Goal: Task Accomplishment & Management: Use online tool/utility

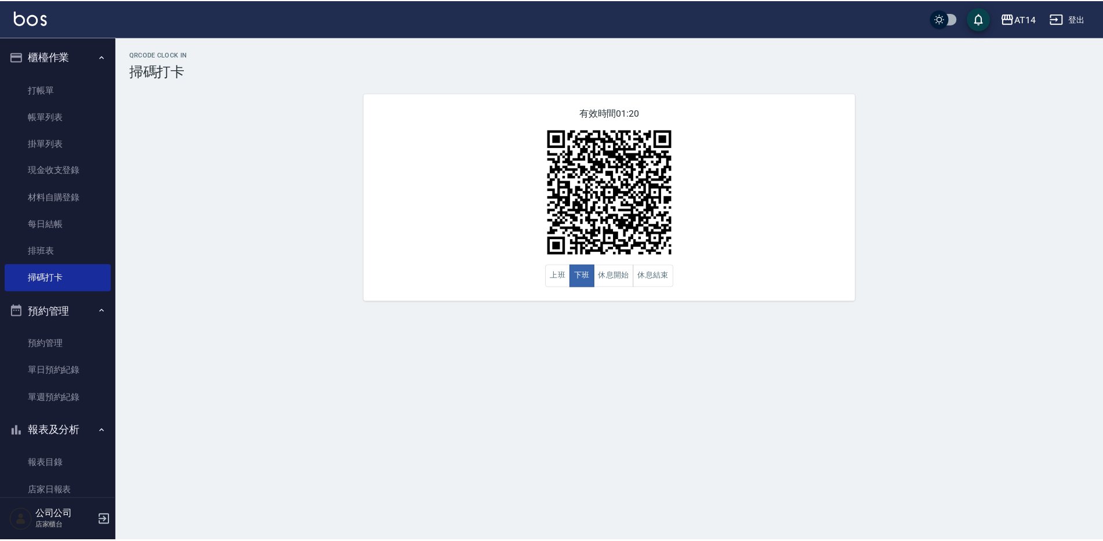
scroll to position [58, 0]
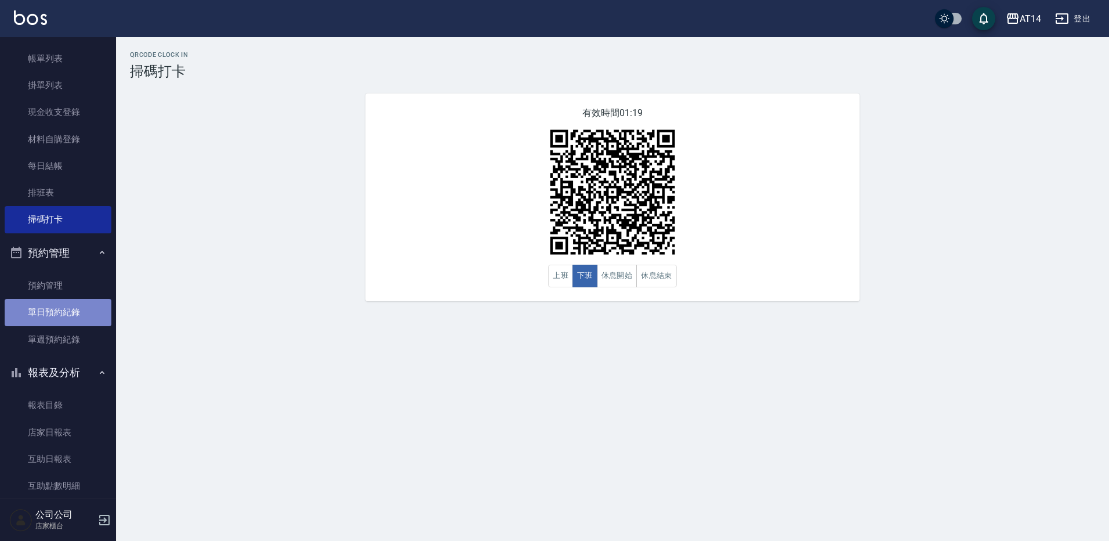
click at [81, 309] on link "單日預約紀錄" at bounding box center [58, 312] width 107 height 27
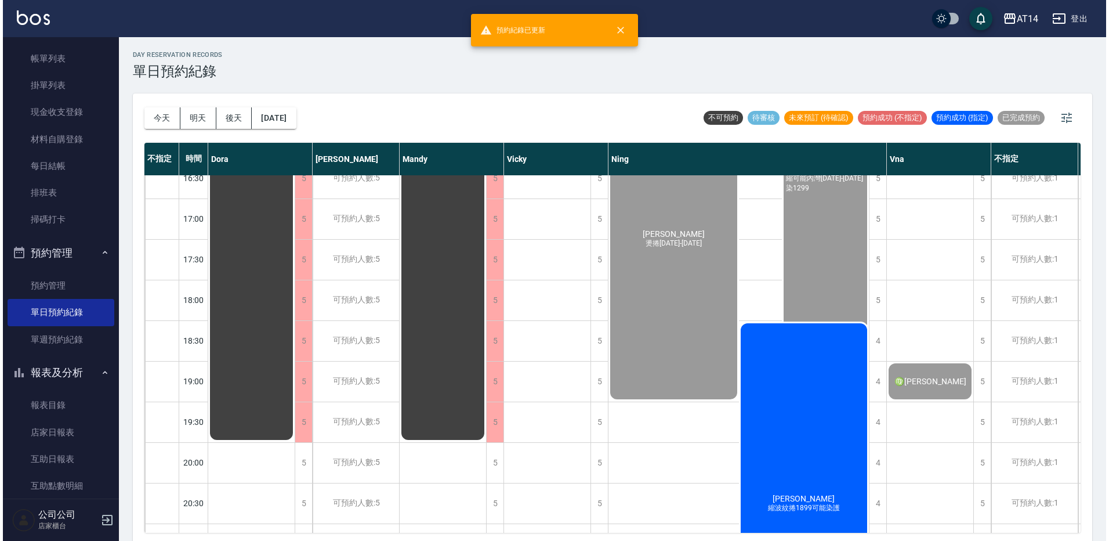
scroll to position [522, 0]
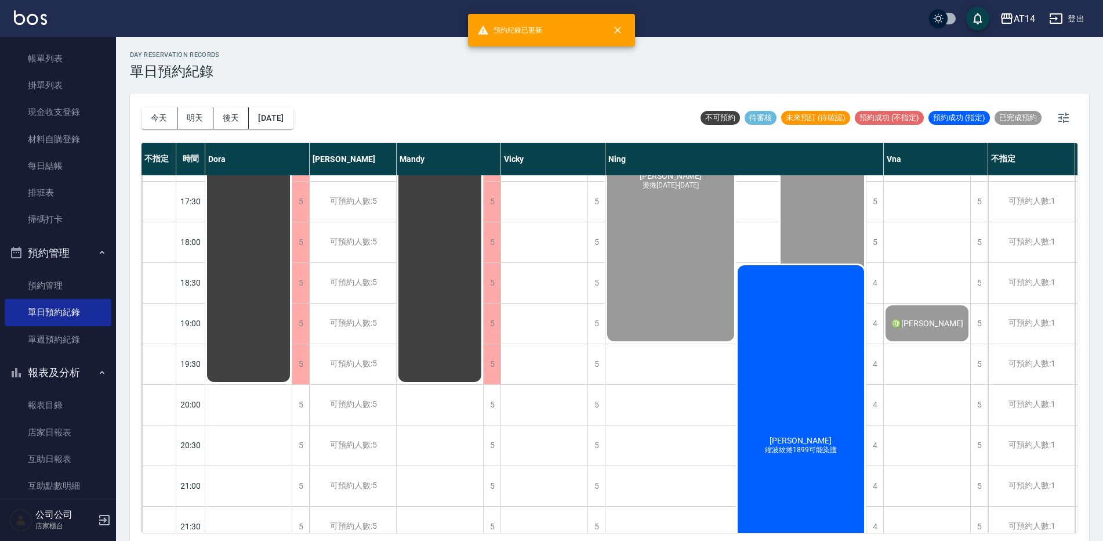
click at [811, 414] on div "[PERSON_NAME] 縮波紋捲1899可能染護" at bounding box center [801, 445] width 131 height 364
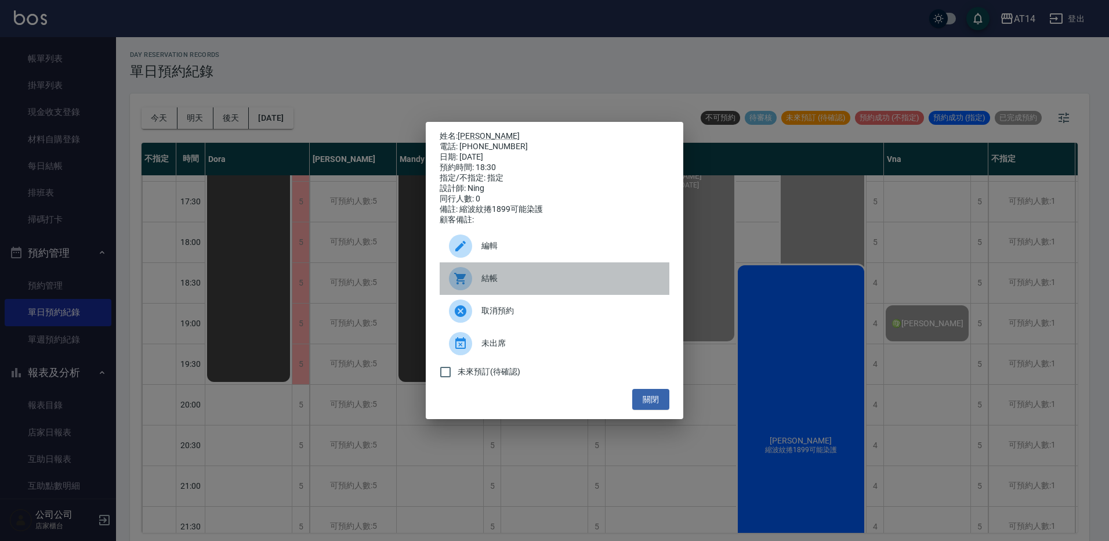
click at [592, 278] on span "結帳" at bounding box center [570, 278] width 179 height 12
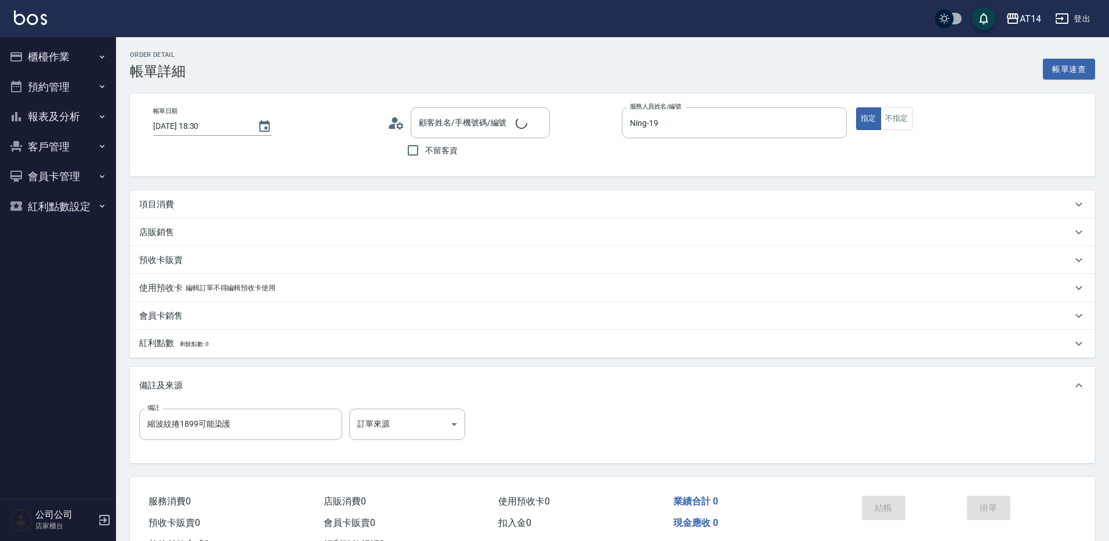
type input "[DATE] 18:30"
type input "Ning-19"
type input "縮波紋捲1899可能染護"
type input "[PERSON_NAME]/0932459957/null"
click at [386, 423] on body "AT14 登出 櫃檯作業 打帳單 帳單列表 掛單列表 現金收支登錄 材料自購登錄 每日結帳 排班表 掃碼打卡 預約管理 預約管理 單日預約紀錄 單週預約紀錄 …" at bounding box center [551, 291] width 1103 height 583
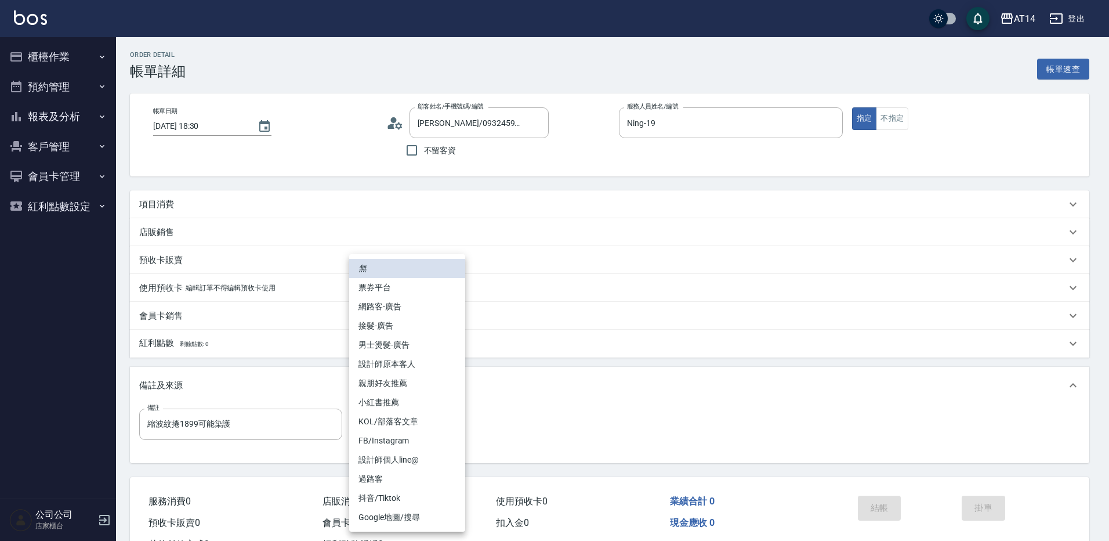
click at [402, 310] on li "網路客-廣告" at bounding box center [407, 306] width 116 height 19
type input "網路客-廣告"
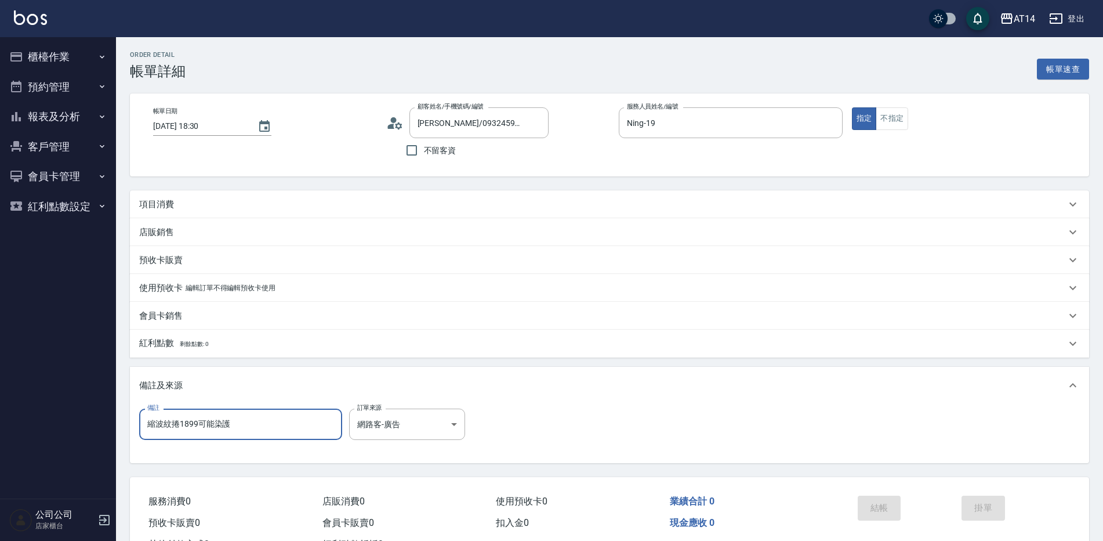
drag, startPoint x: 305, startPoint y: 421, endPoint x: 3, endPoint y: 458, distance: 304.4
click at [3, 458] on div "AT14 登出 櫃檯作業 打帳單 帳單列表 掛單列表 現金收支登錄 材料自購登錄 每日結帳 排班表 掃碼打卡 預約管理 預約管理 單日預約紀錄 單週預約紀錄 …" at bounding box center [551, 291] width 1103 height 583
click at [197, 209] on div "項目消費" at bounding box center [602, 204] width 927 height 12
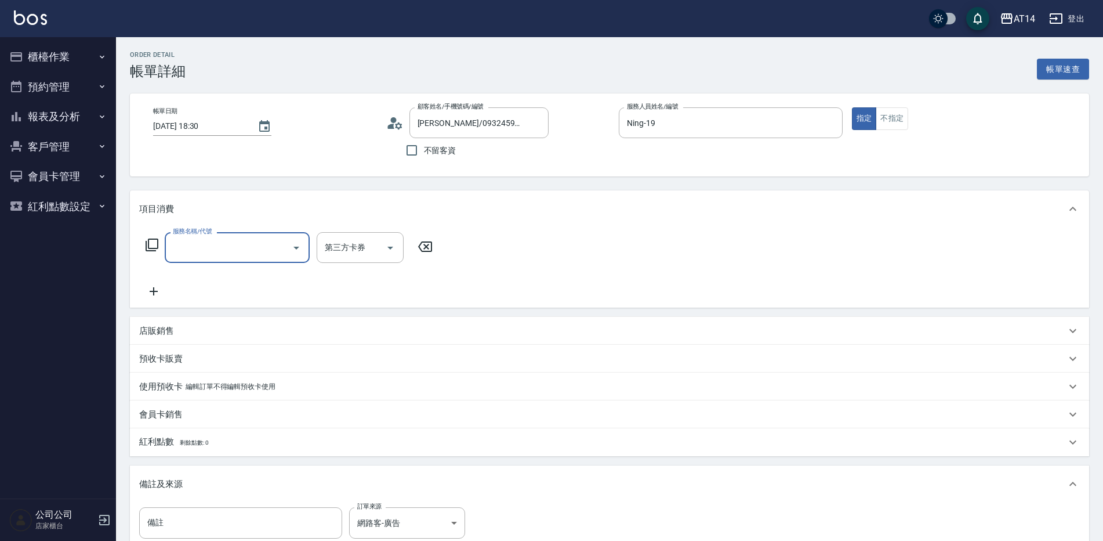
click at [219, 241] on input "服務名稱/代號" at bounding box center [228, 247] width 117 height 20
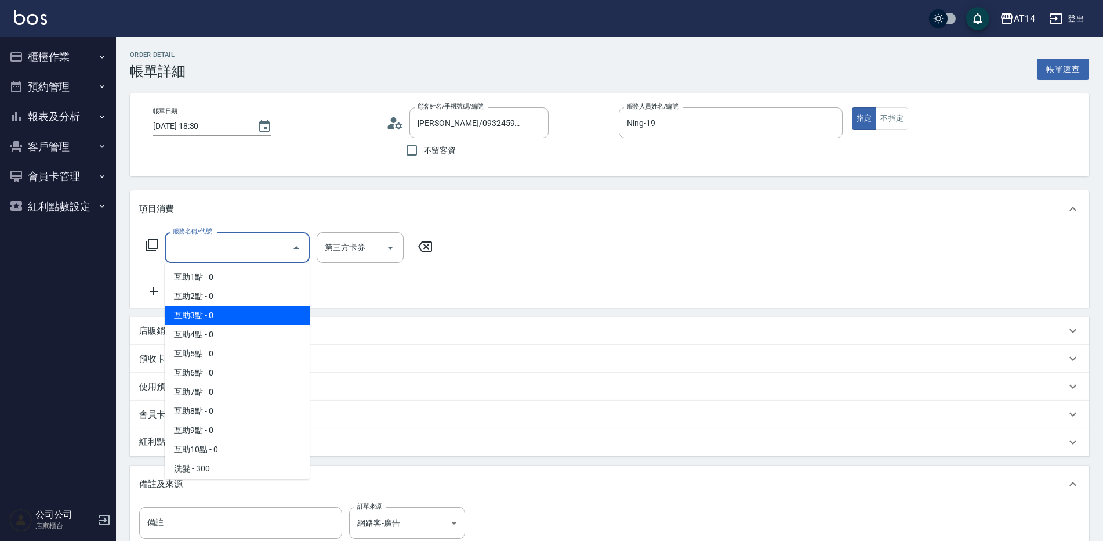
click at [236, 309] on span "互助3點 - 0" at bounding box center [237, 315] width 145 height 19
click at [253, 248] on input "互助3點(003)" at bounding box center [221, 247] width 102 height 20
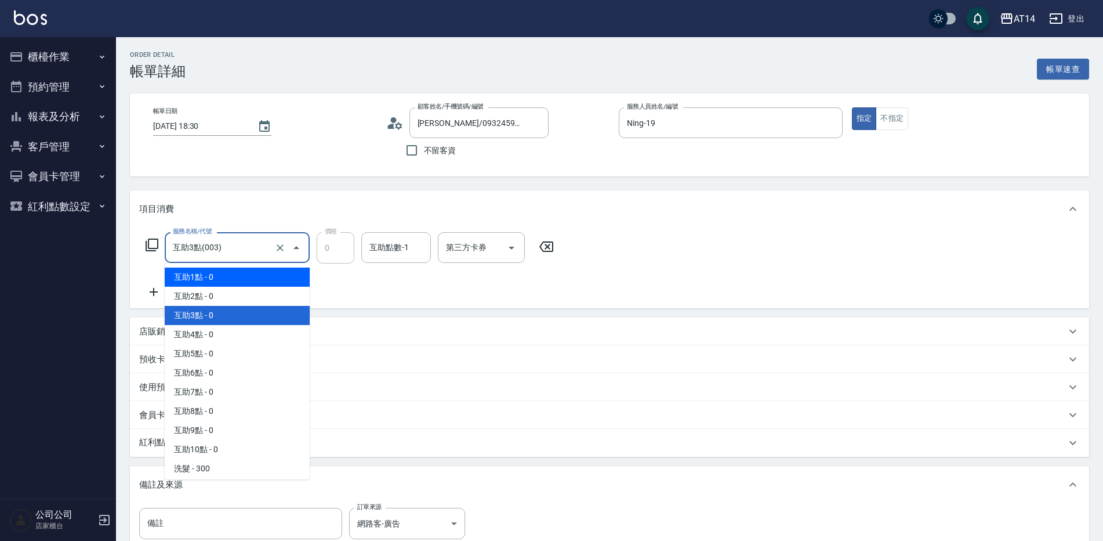
click at [244, 280] on span "互助1點 - 0" at bounding box center [237, 276] width 145 height 19
type input "互助1點(001)"
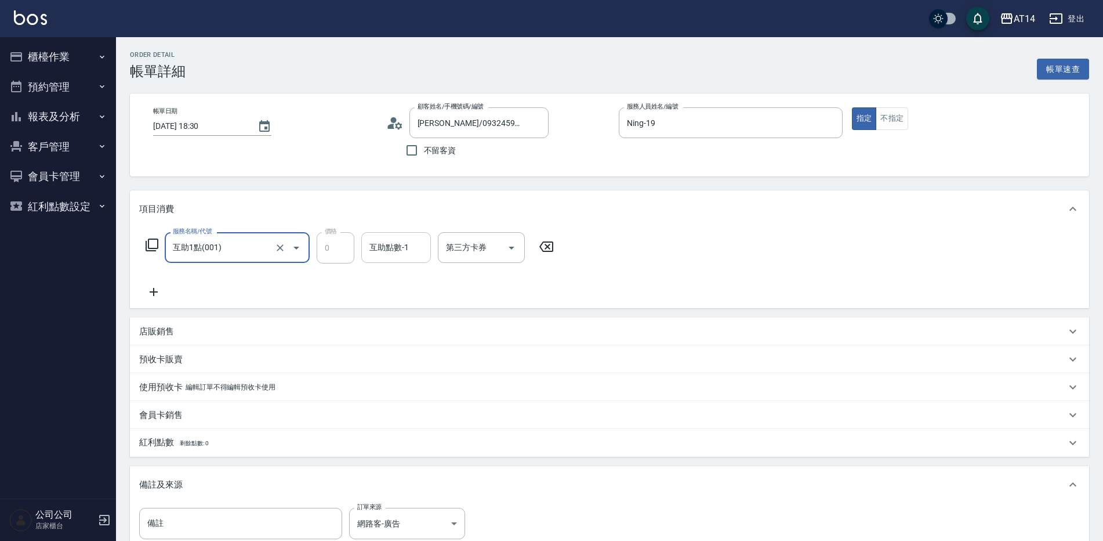
click at [373, 251] on input "互助點數-1" at bounding box center [396, 247] width 59 height 20
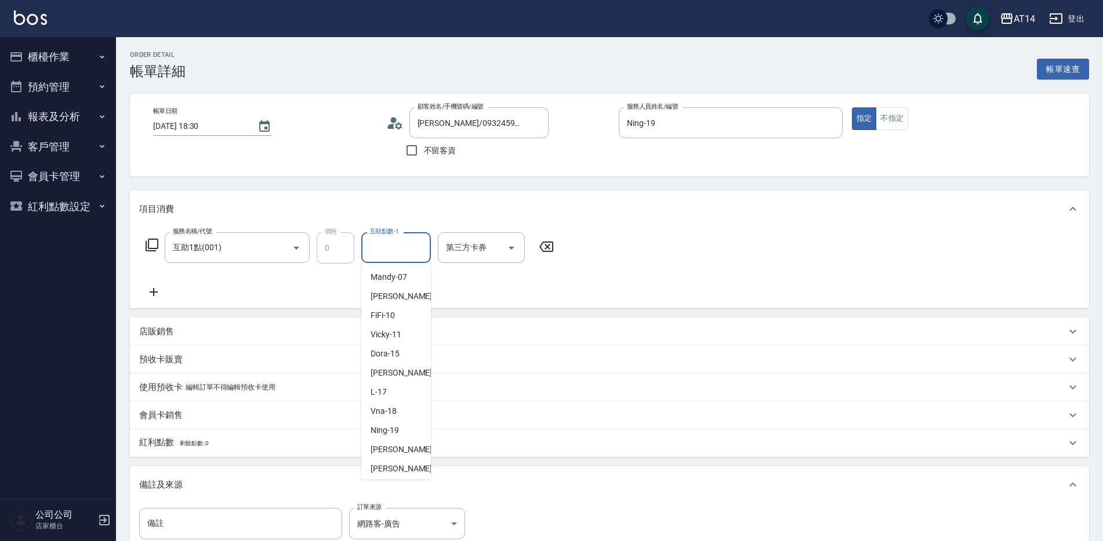
scroll to position [174, 0]
click at [396, 408] on span "楊明月 -63" at bounding box center [407, 409] width 73 height 12
type input "楊明月-63"
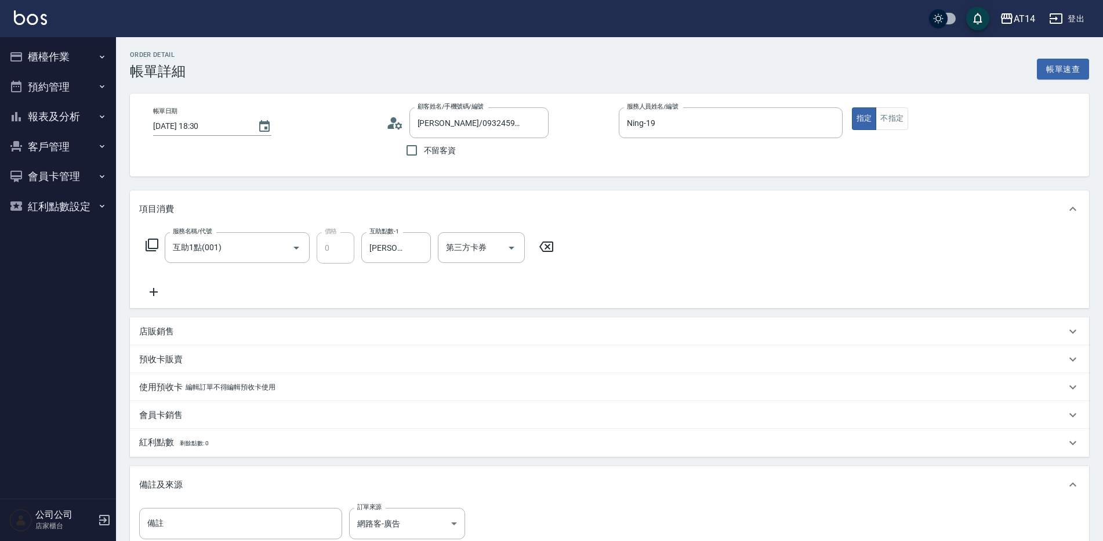
click at [151, 290] on icon at bounding box center [153, 292] width 29 height 14
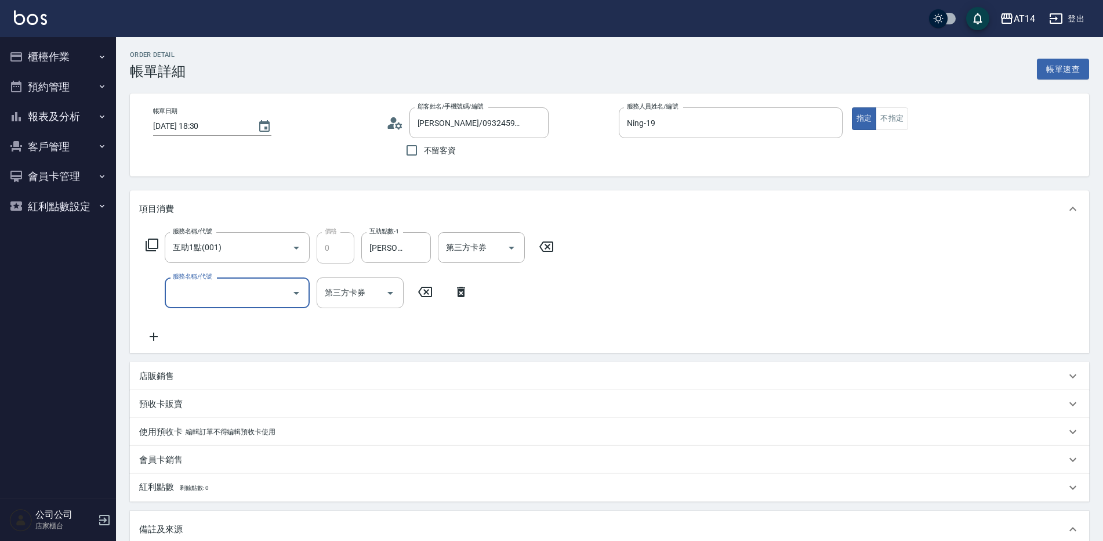
click at [191, 299] on input "服務名稱/代號" at bounding box center [228, 292] width 117 height 20
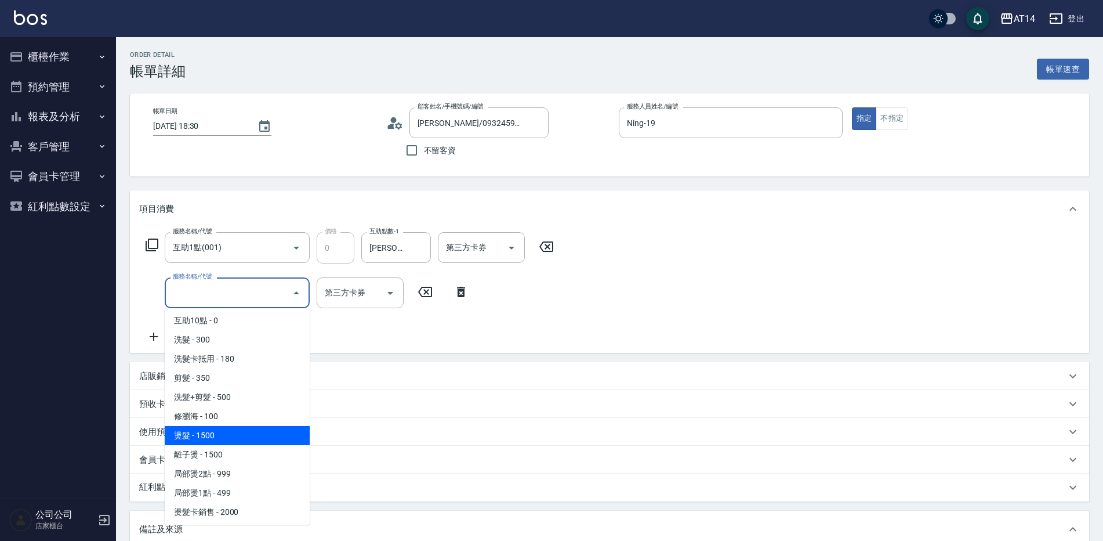
click at [225, 437] on span "燙髮 - 1500" at bounding box center [237, 435] width 145 height 19
type input "3"
type input "燙髮(031)"
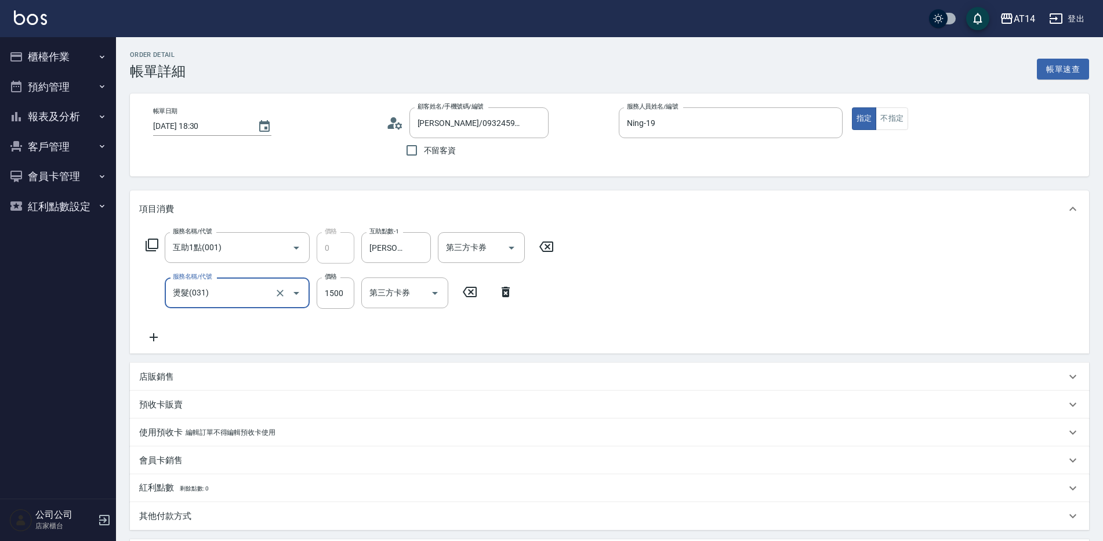
click at [154, 340] on icon at bounding box center [154, 337] width 8 height 8
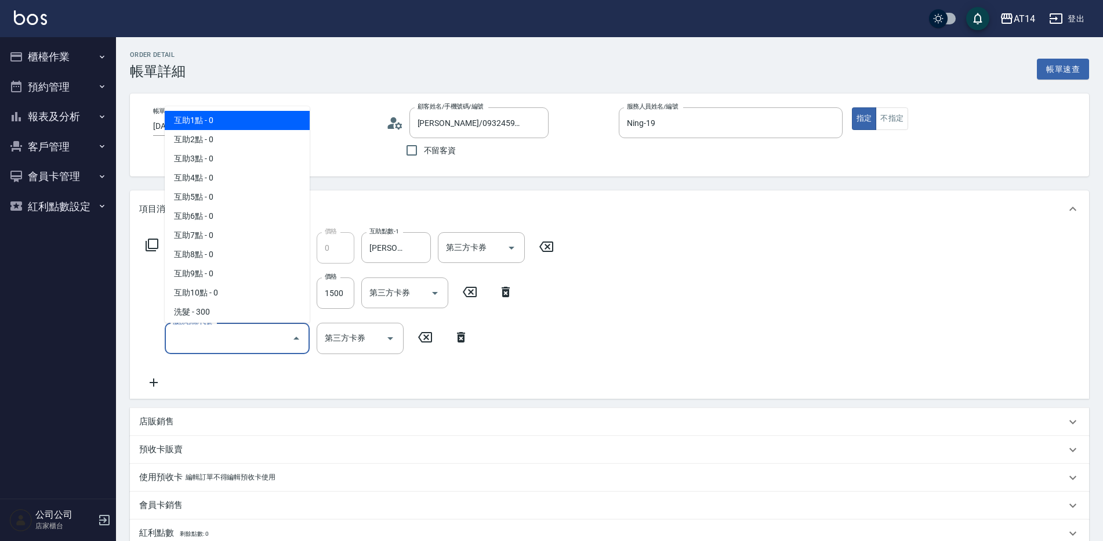
click at [208, 344] on input "服務名稱/代號" at bounding box center [228, 338] width 117 height 20
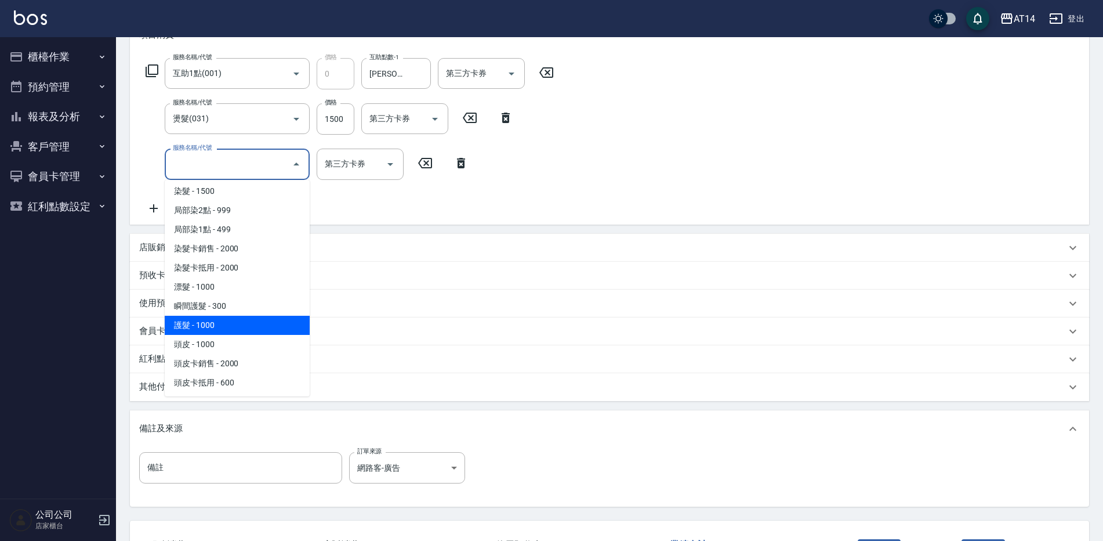
scroll to position [348, 0]
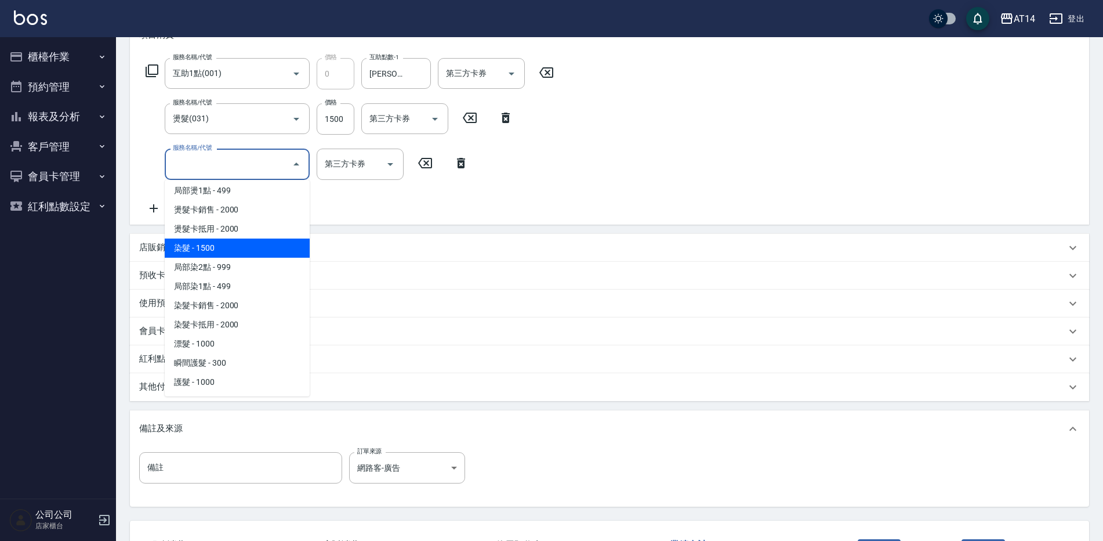
click at [219, 243] on span "染髮 - 1500" at bounding box center [237, 247] width 145 height 19
type input "6"
type input "染髮(041)"
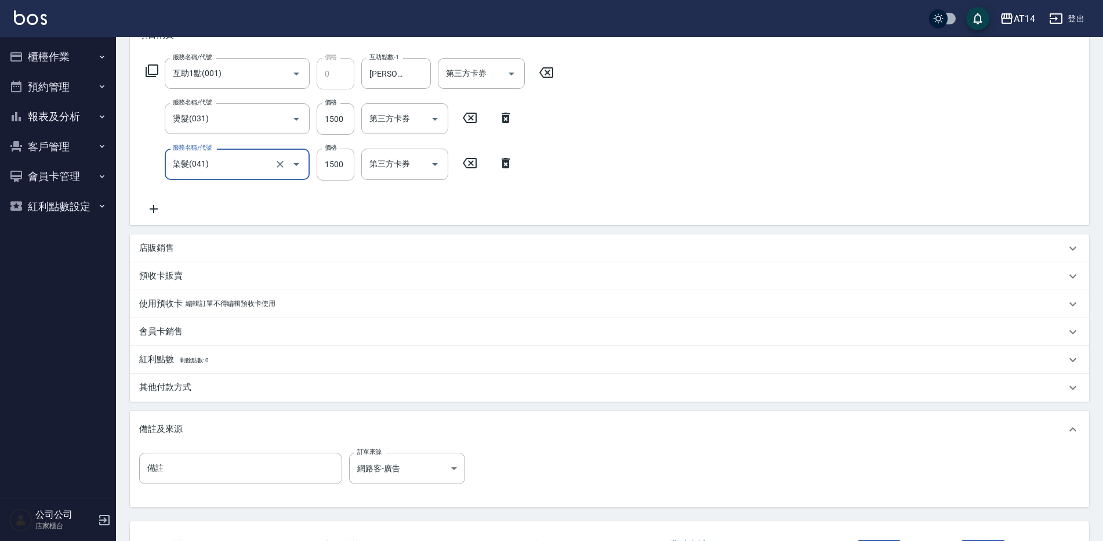
click at [160, 205] on icon at bounding box center [153, 209] width 29 height 14
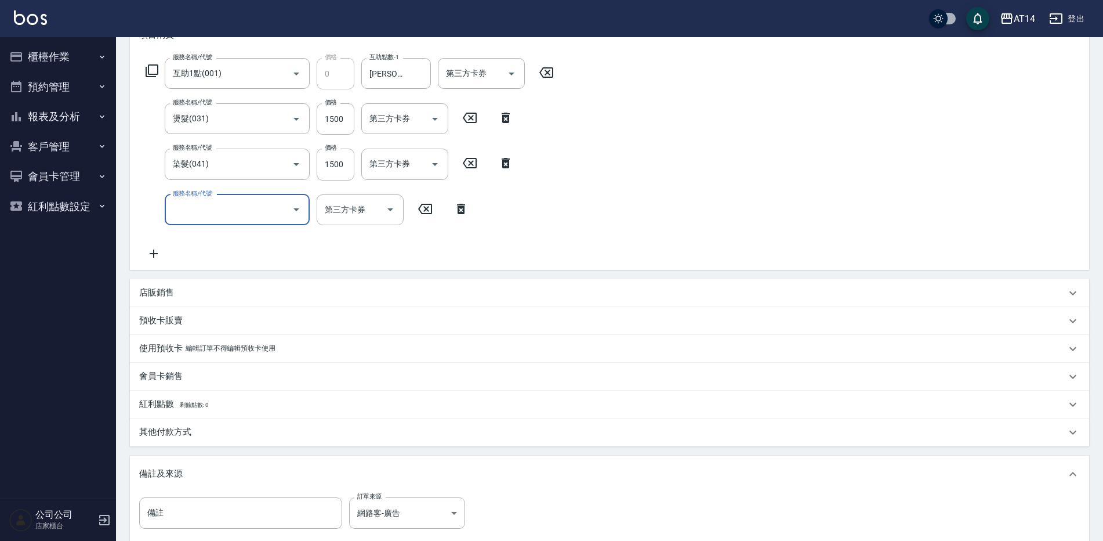
click at [189, 205] on input "服務名稱/代號" at bounding box center [228, 210] width 117 height 20
type input "051"
type input "8"
type input "護髮(051)"
click at [339, 210] on input "1000" at bounding box center [336, 209] width 38 height 31
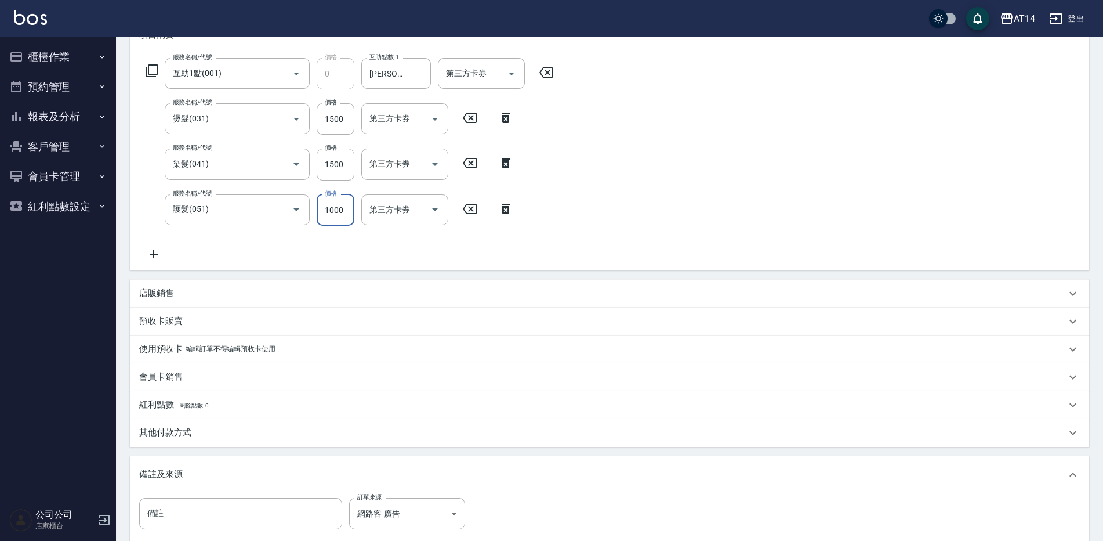
type input "2"
type input "6"
type input "2300"
type input "11"
type input "2300"
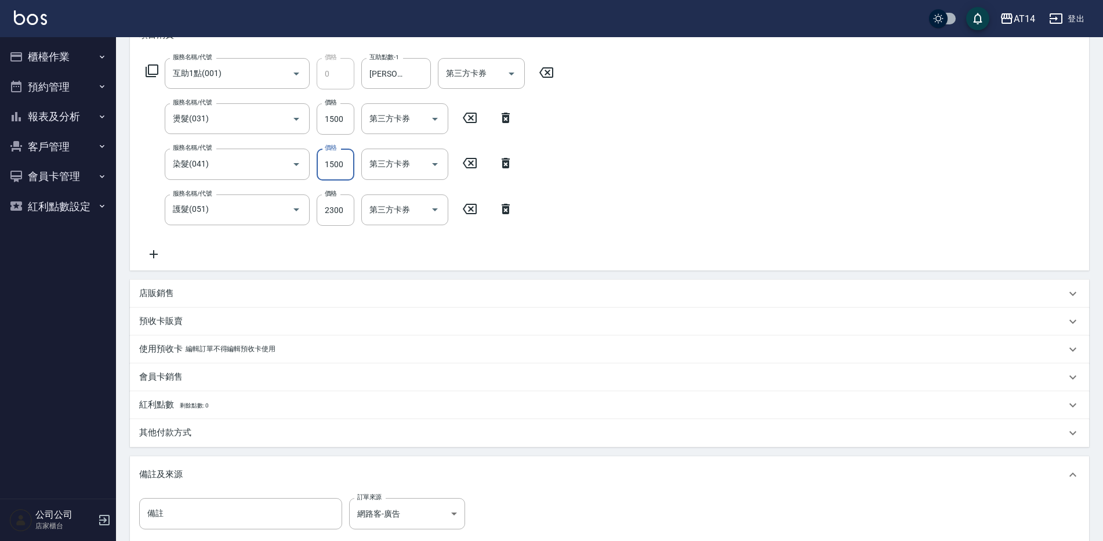
click at [332, 171] on input "1500" at bounding box center [336, 163] width 38 height 31
type input "1"
type input "8"
type input "1299"
type input "10"
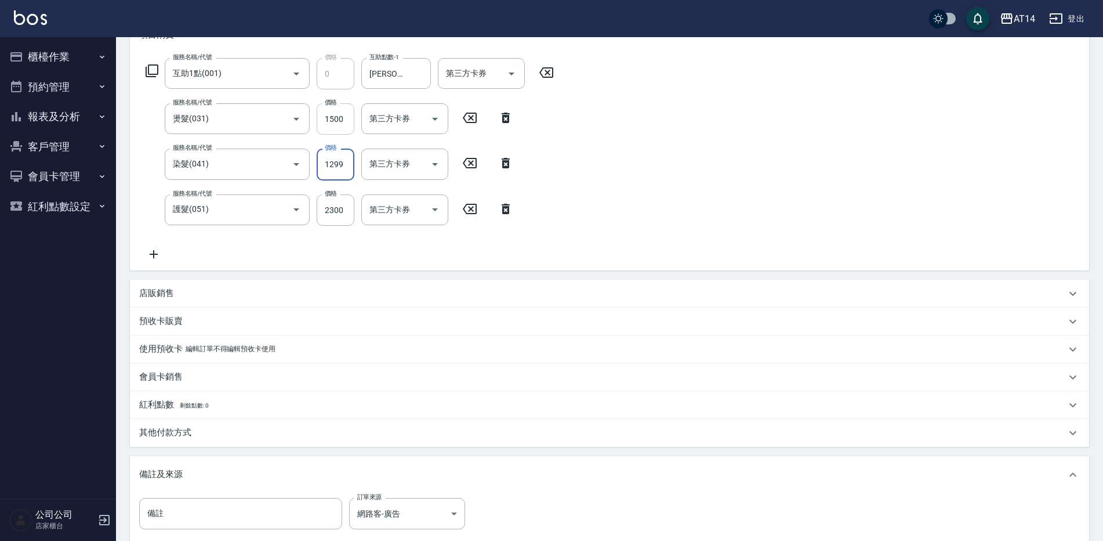
type input "1299"
click at [338, 127] on input "1500" at bounding box center [336, 118] width 38 height 31
type input "1"
type input "7"
type input "189"
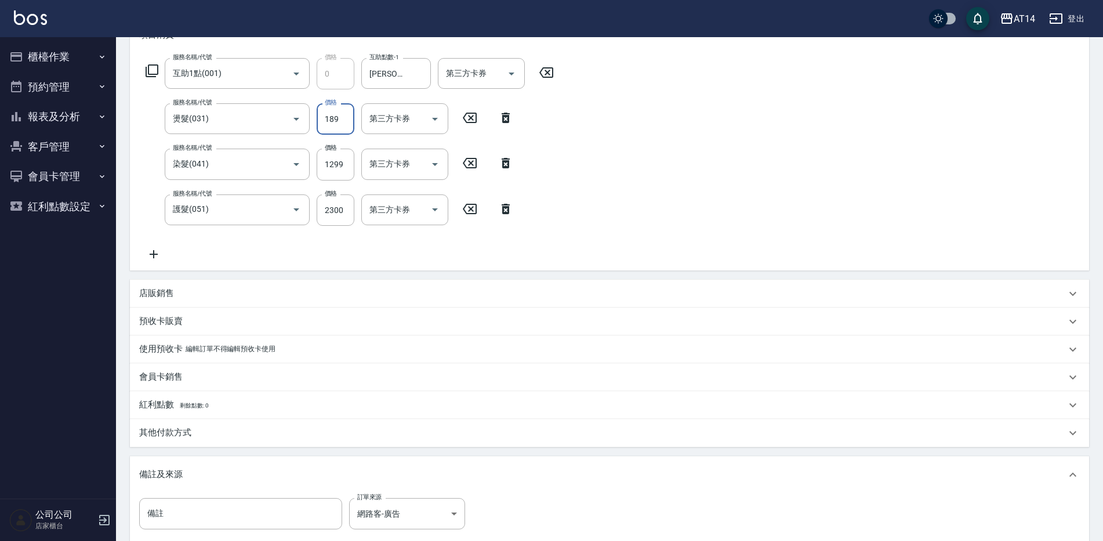
type input "8"
type input "1899"
type input "11"
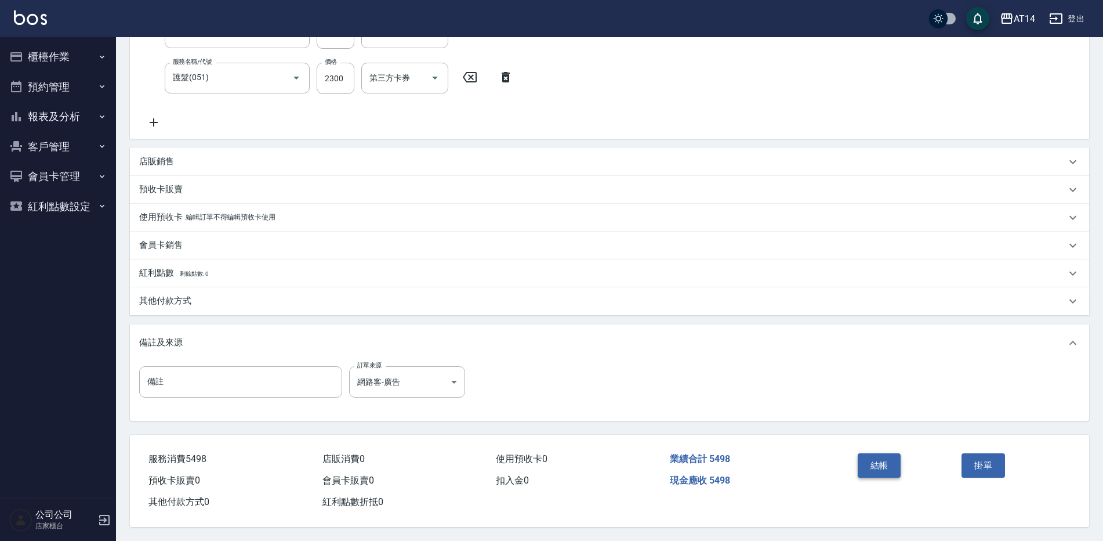
type input "1899"
click at [879, 464] on button "結帳" at bounding box center [880, 465] width 44 height 24
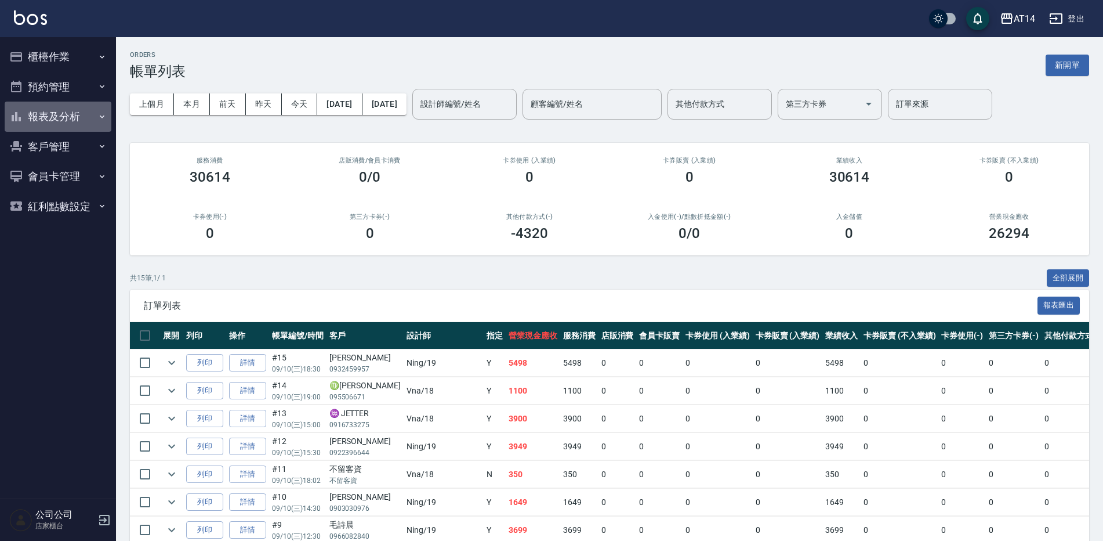
click at [61, 108] on button "報表及分析" at bounding box center [58, 117] width 107 height 30
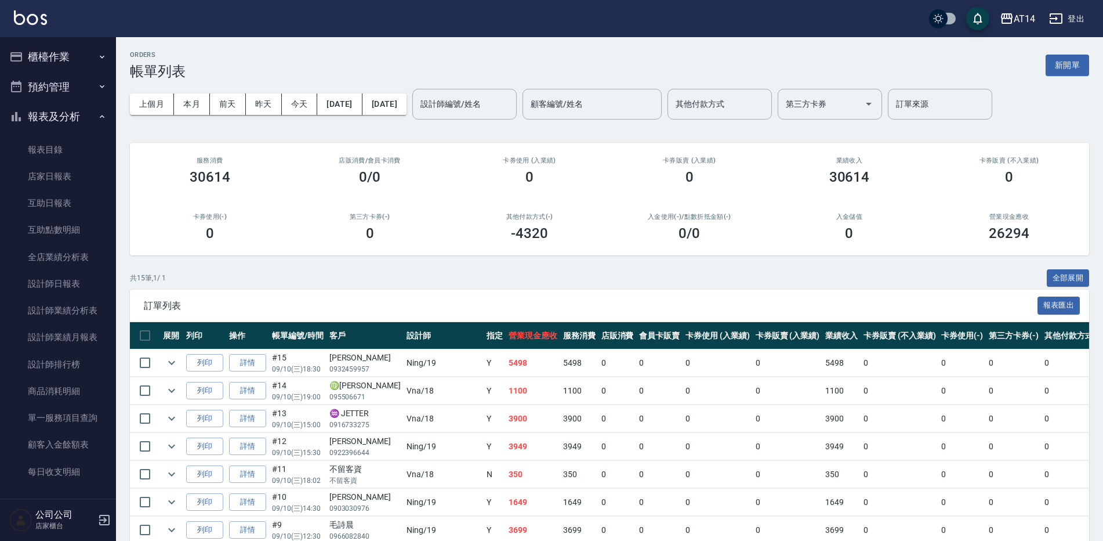
click at [76, 59] on button "櫃檯作業" at bounding box center [58, 57] width 107 height 30
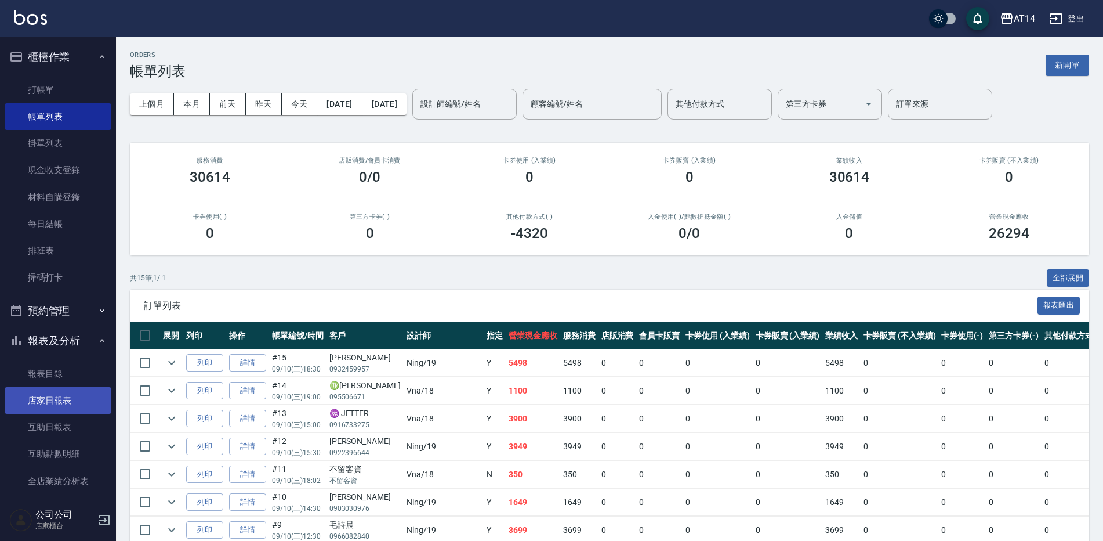
click at [73, 397] on link "店家日報表" at bounding box center [58, 400] width 107 height 27
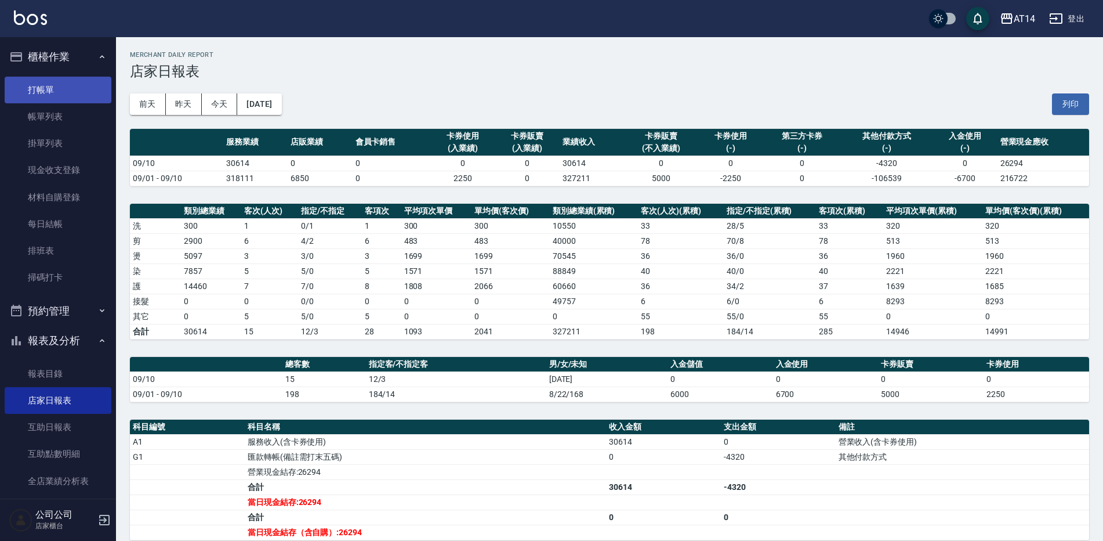
click at [65, 92] on link "打帳單" at bounding box center [58, 90] width 107 height 27
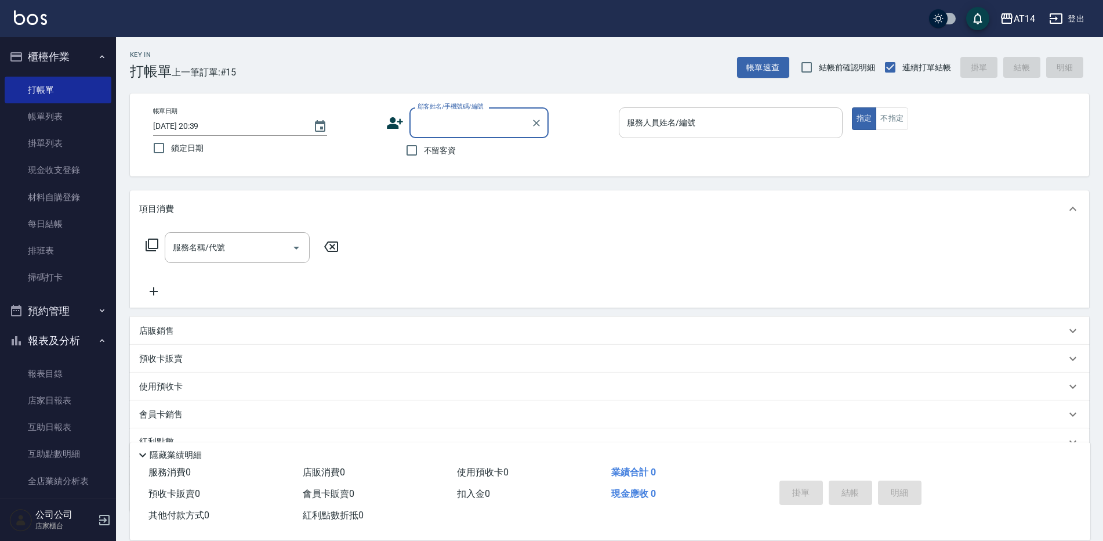
click at [654, 115] on input "服務人員姓名/編號" at bounding box center [730, 123] width 213 height 20
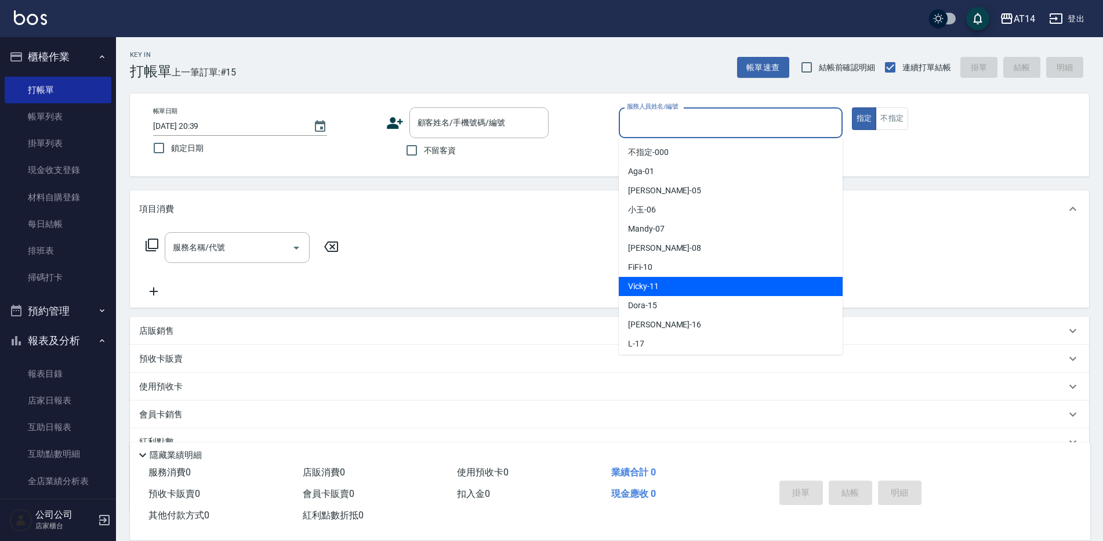
click at [684, 290] on div "Vicky -11" at bounding box center [731, 286] width 224 height 19
type input "Vicky-11"
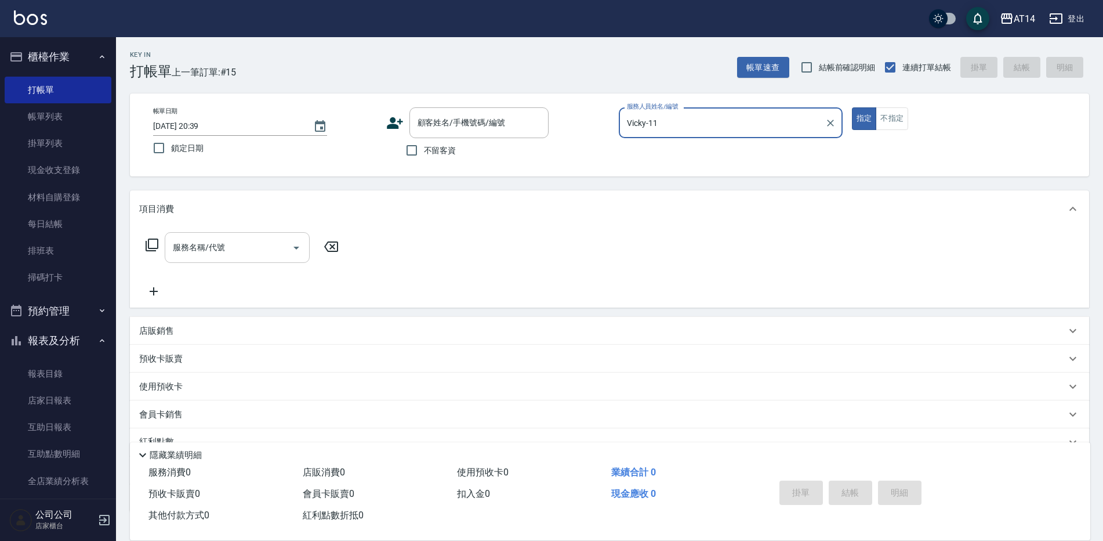
click at [183, 256] on input "服務名稱/代號" at bounding box center [228, 247] width 117 height 20
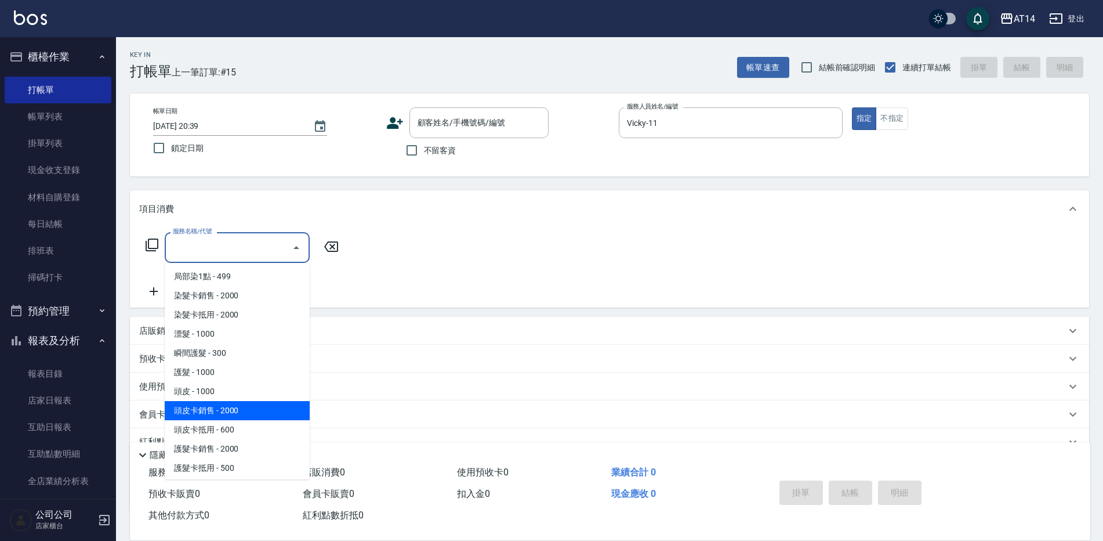
scroll to position [522, 0]
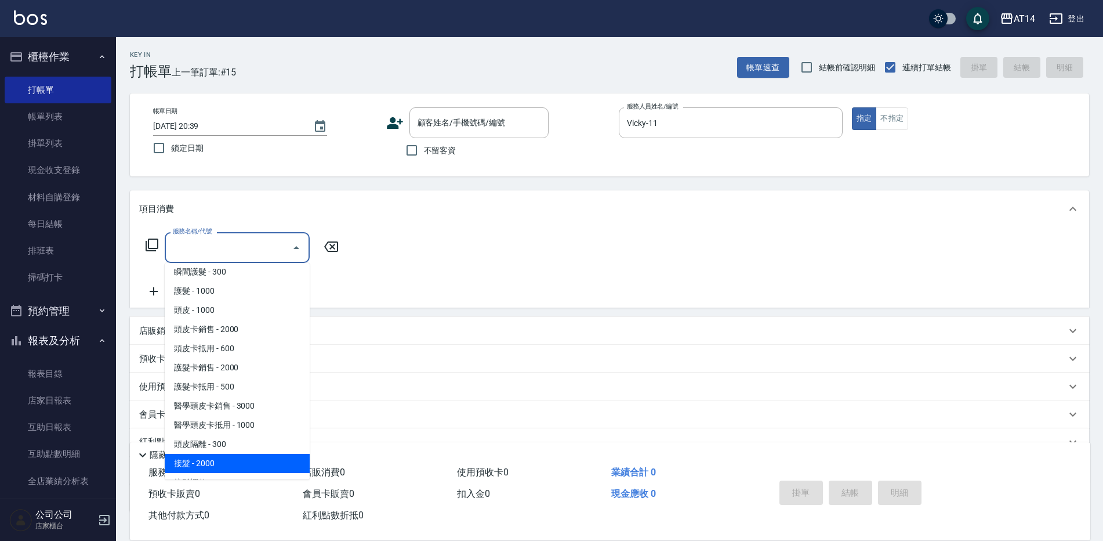
click at [240, 456] on span "接髮 - 2000" at bounding box center [237, 463] width 145 height 19
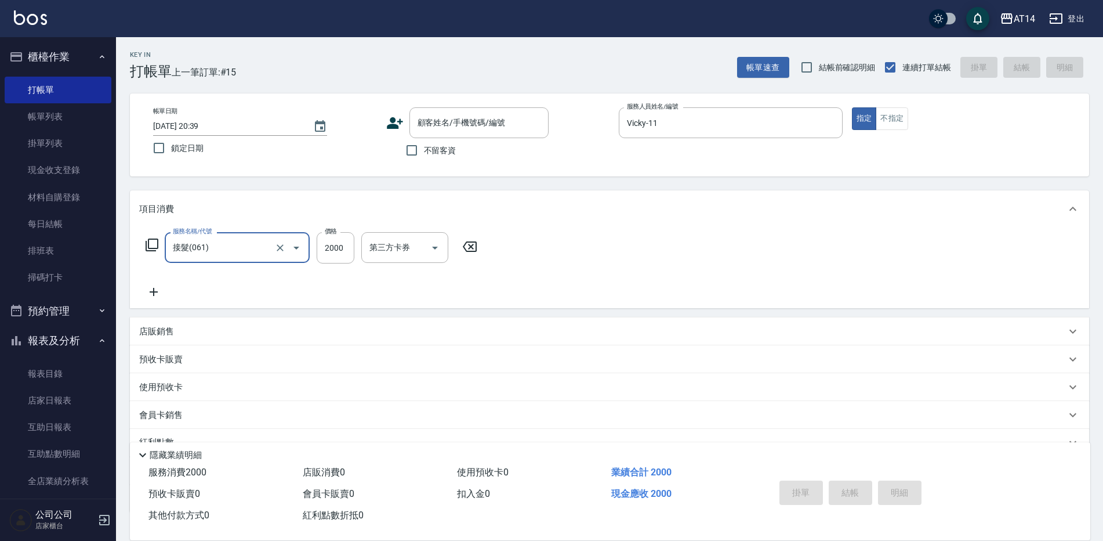
type input "接髮(061)"
type input "4"
click at [343, 251] on input "2000" at bounding box center [336, 247] width 38 height 31
type input "1"
type input "0"
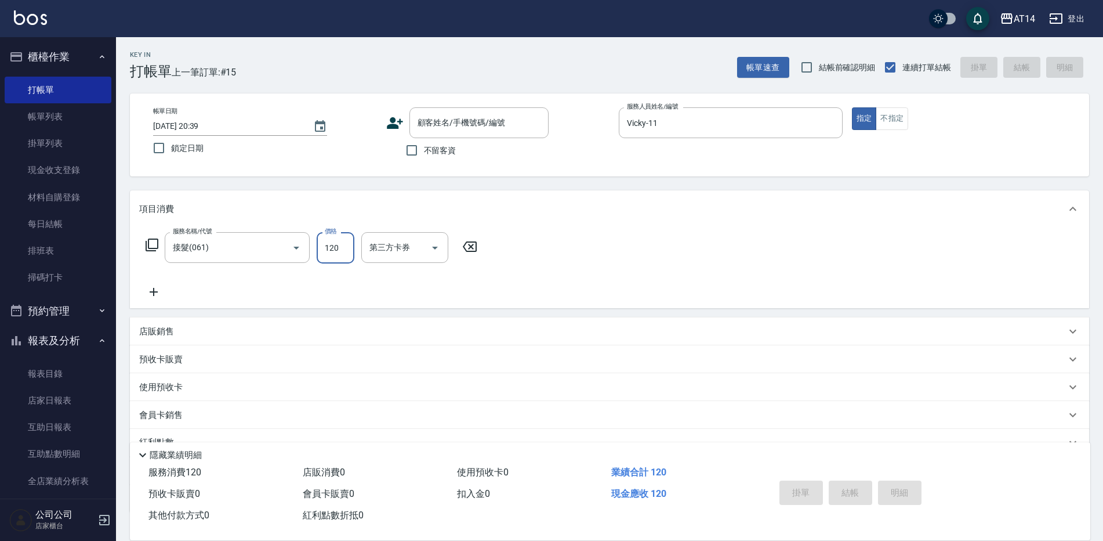
type input "1200"
type input "2"
type input "12000"
type input "24"
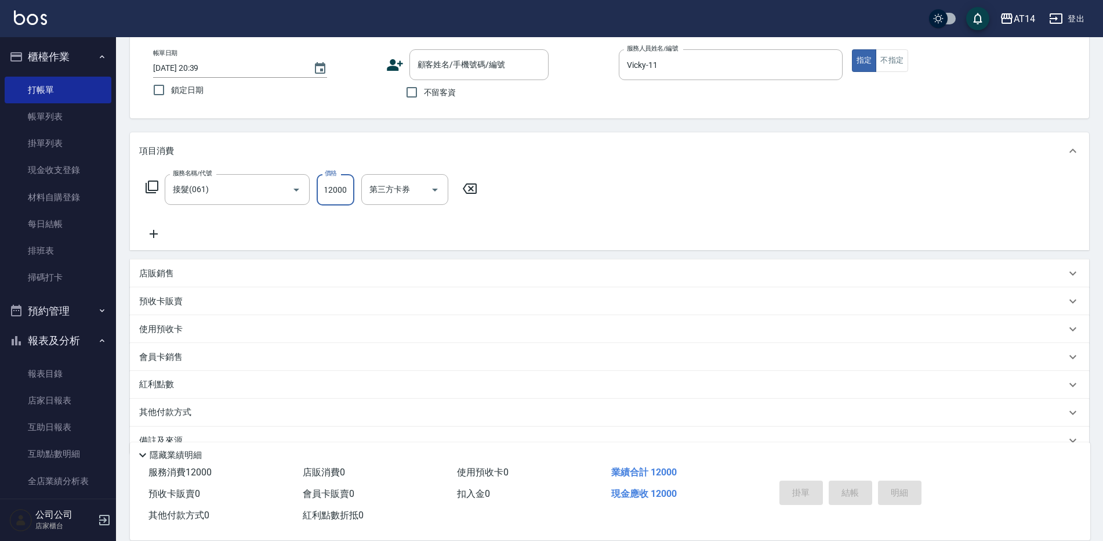
scroll to position [83, 0]
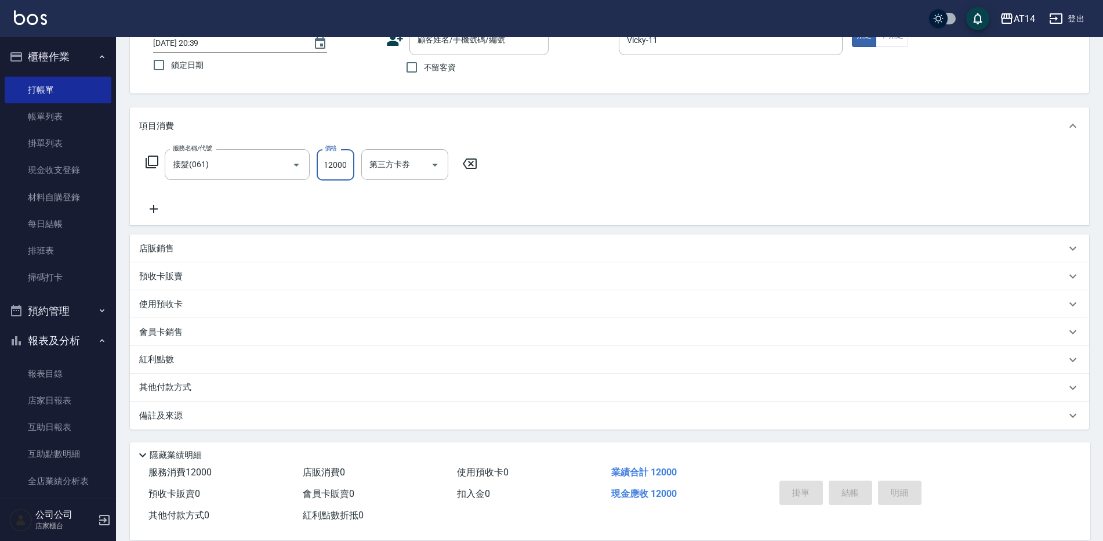
type input "12000"
click at [290, 202] on div "服務名稱/代號 接髮(061) 服務名稱/代號 價格 12000 價格 第三方卡券 第三方卡券" at bounding box center [311, 182] width 345 height 67
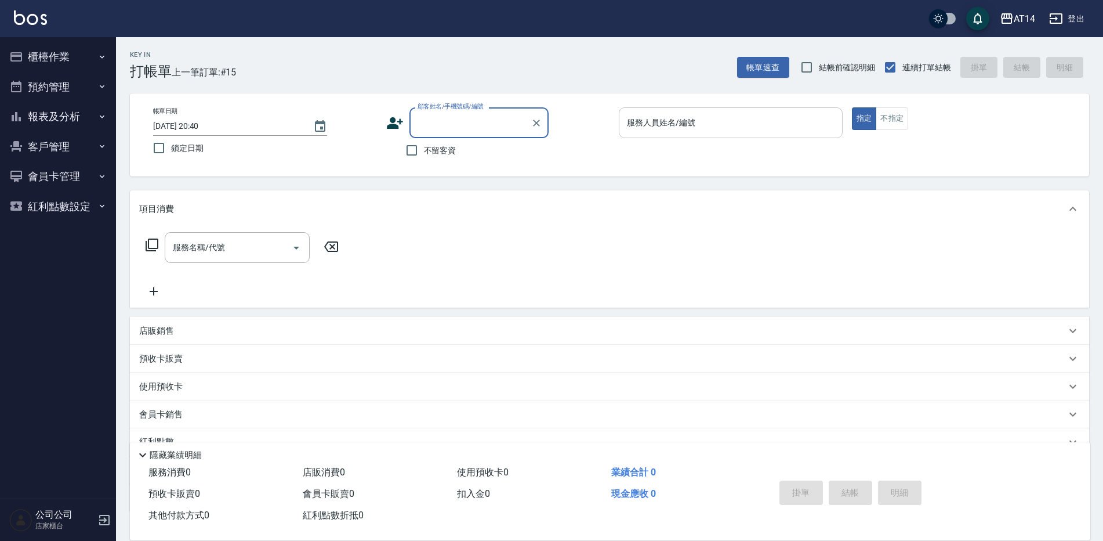
click at [700, 122] on input "服務人員姓名/編號" at bounding box center [730, 123] width 213 height 20
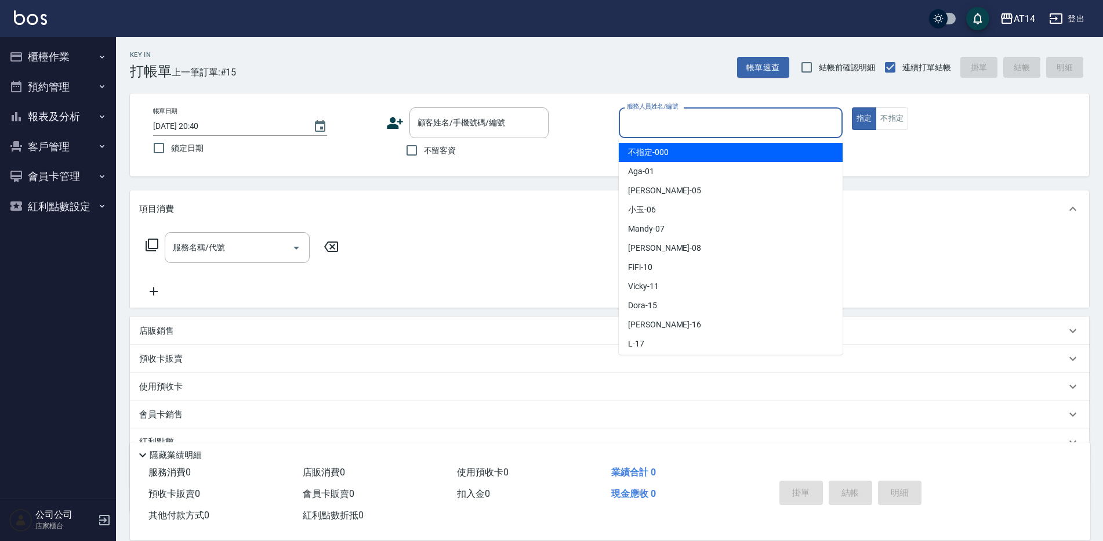
click at [453, 150] on span "不留客資" at bounding box center [440, 150] width 32 height 12
click at [424, 150] on input "不留客資" at bounding box center [412, 150] width 24 height 24
checkbox input "true"
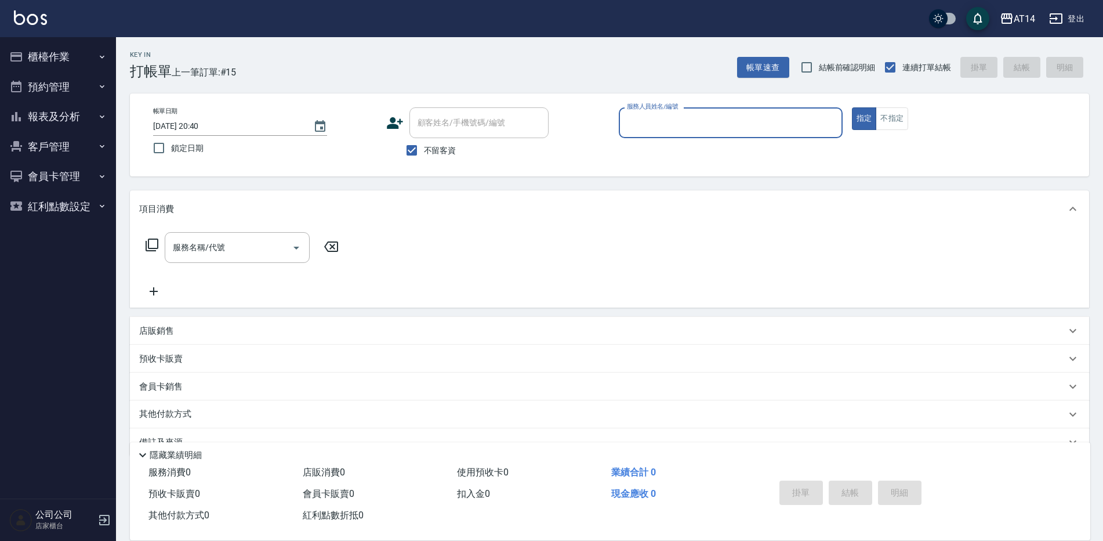
click at [716, 129] on input "服務人員姓名/編號" at bounding box center [730, 123] width 213 height 20
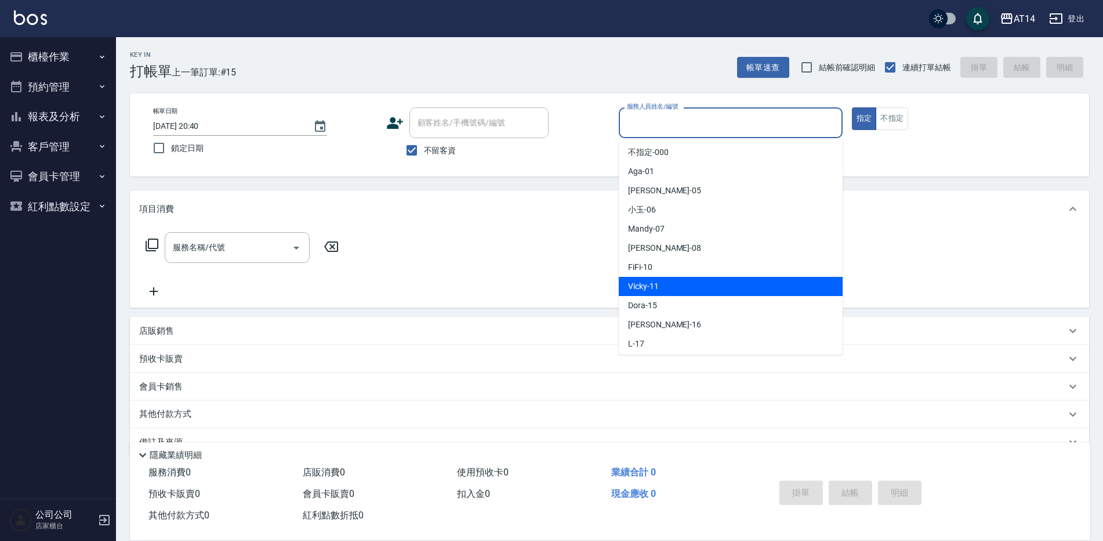
click at [675, 281] on div "Vicky -11" at bounding box center [731, 286] width 224 height 19
type input "Vicky-11"
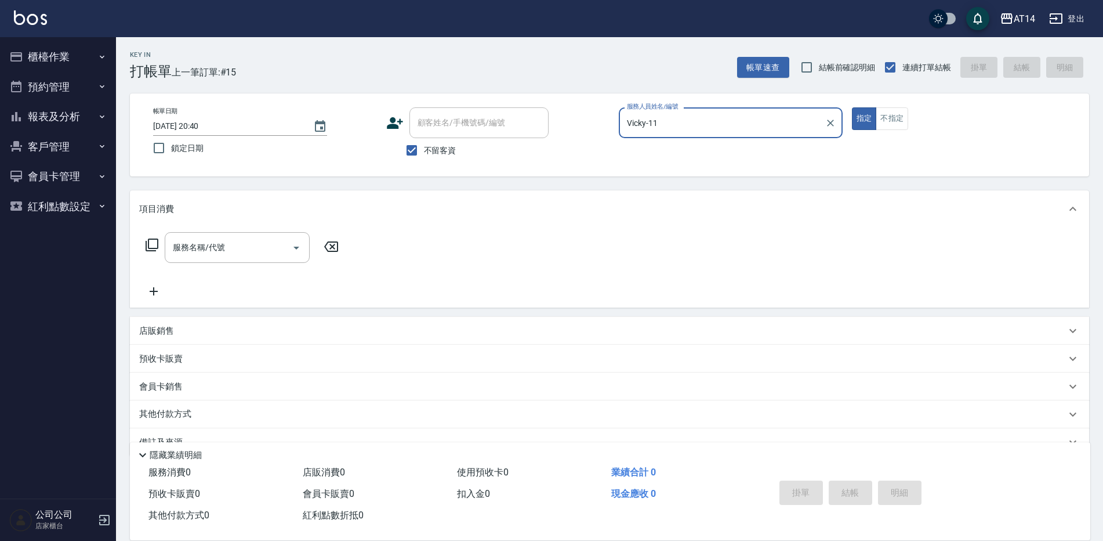
click at [191, 247] on div "服務名稱/代號 服務名稱/代號" at bounding box center [237, 247] width 145 height 31
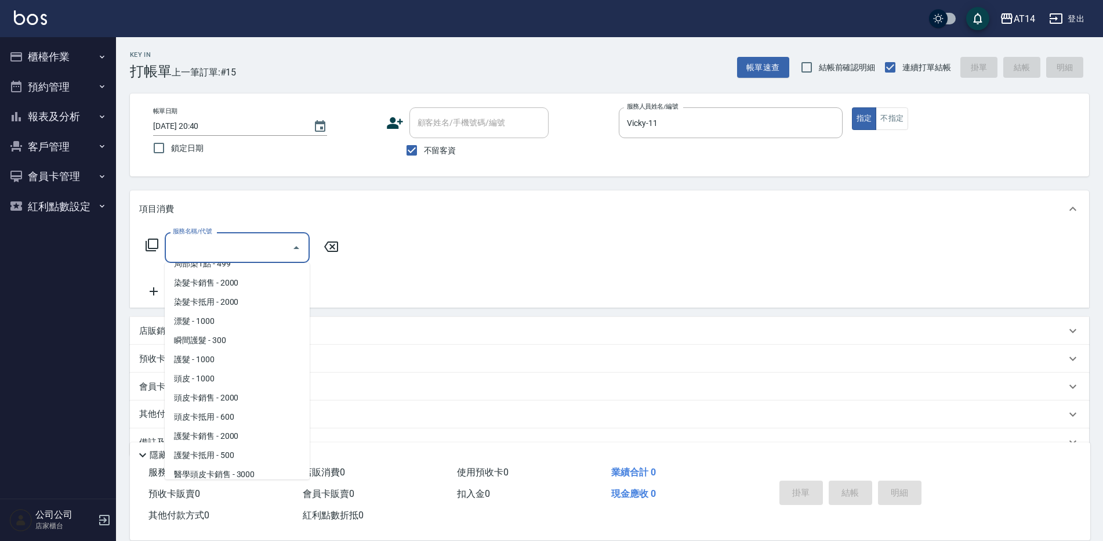
scroll to position [522, 0]
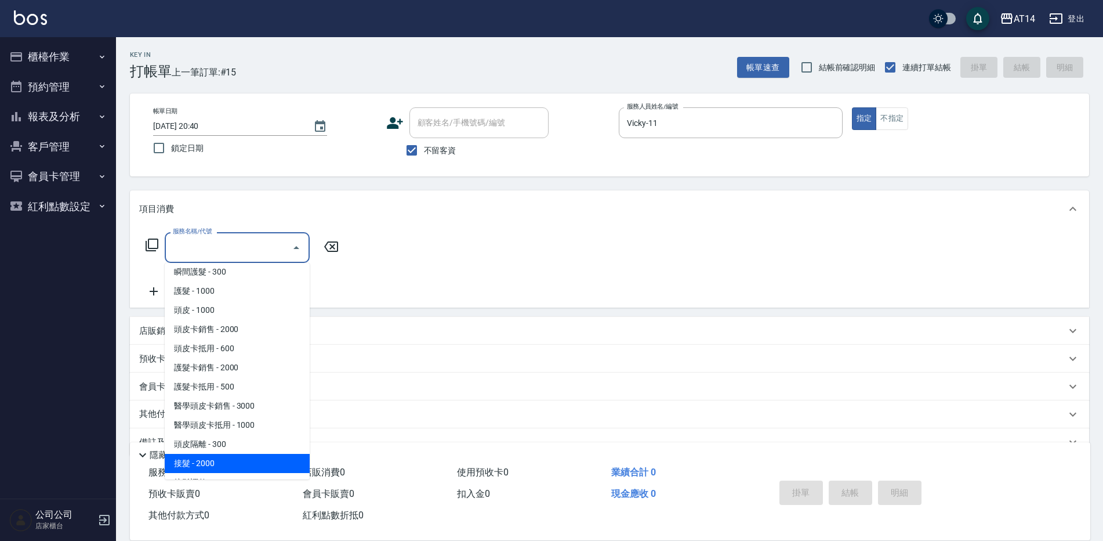
click at [241, 458] on span "接髮 - 2000" at bounding box center [237, 463] width 145 height 19
type input "接髮(061)"
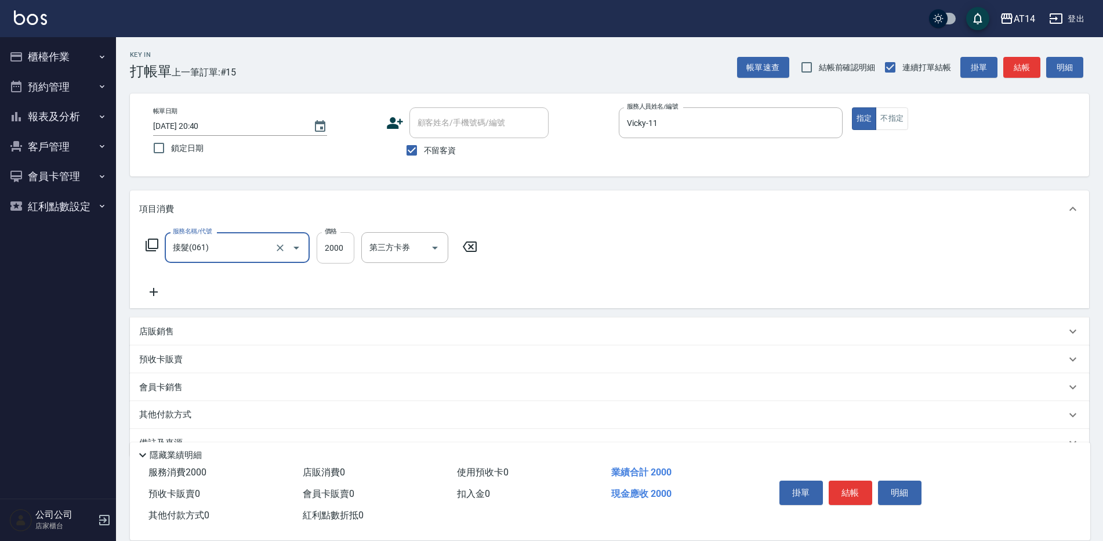
click at [338, 253] on input "2000" at bounding box center [336, 247] width 38 height 31
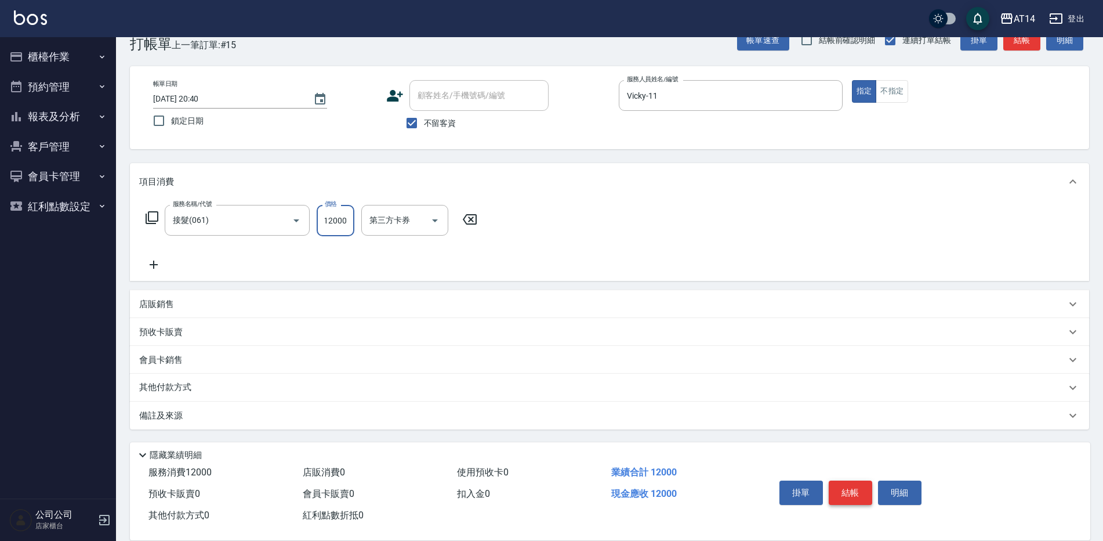
type input "12000"
click at [838, 494] on button "結帳" at bounding box center [851, 492] width 44 height 24
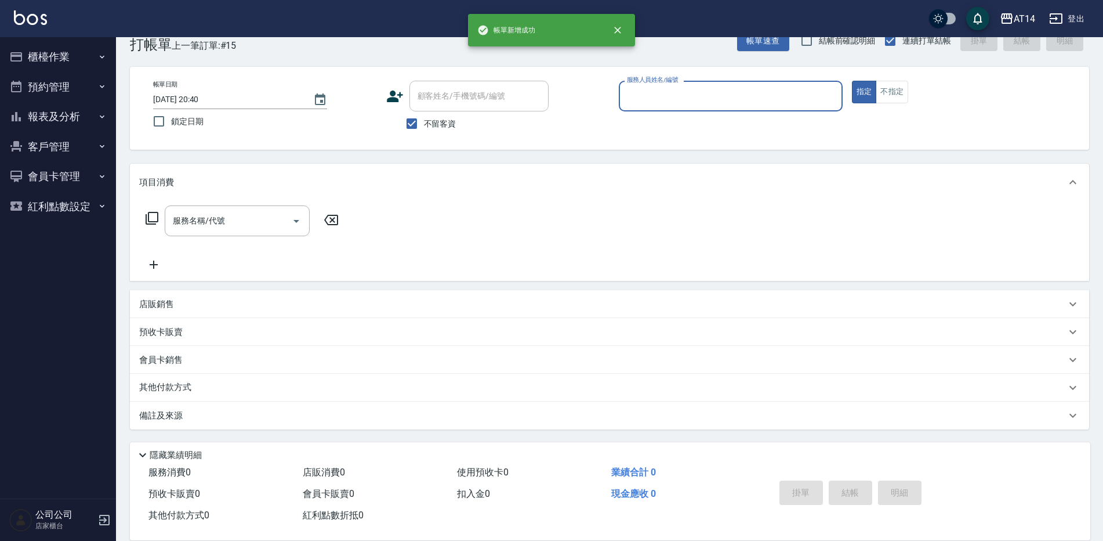
scroll to position [27, 0]
click at [710, 100] on input "服務人員姓名/編號" at bounding box center [730, 96] width 213 height 20
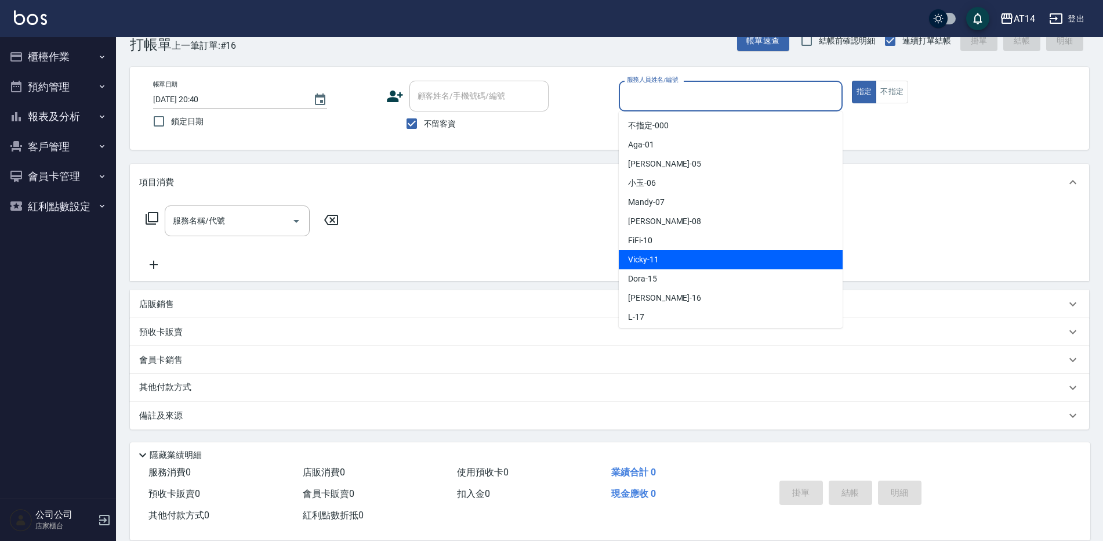
click at [671, 254] on div "Vicky -11" at bounding box center [731, 259] width 224 height 19
type input "Vicky-11"
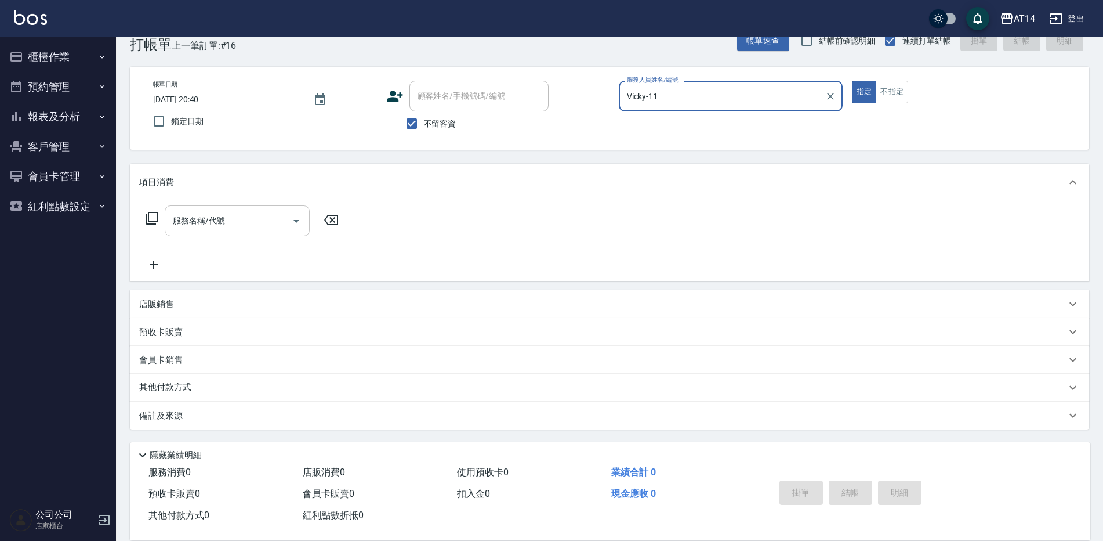
click at [253, 221] on input "服務名稱/代號" at bounding box center [228, 221] width 117 height 20
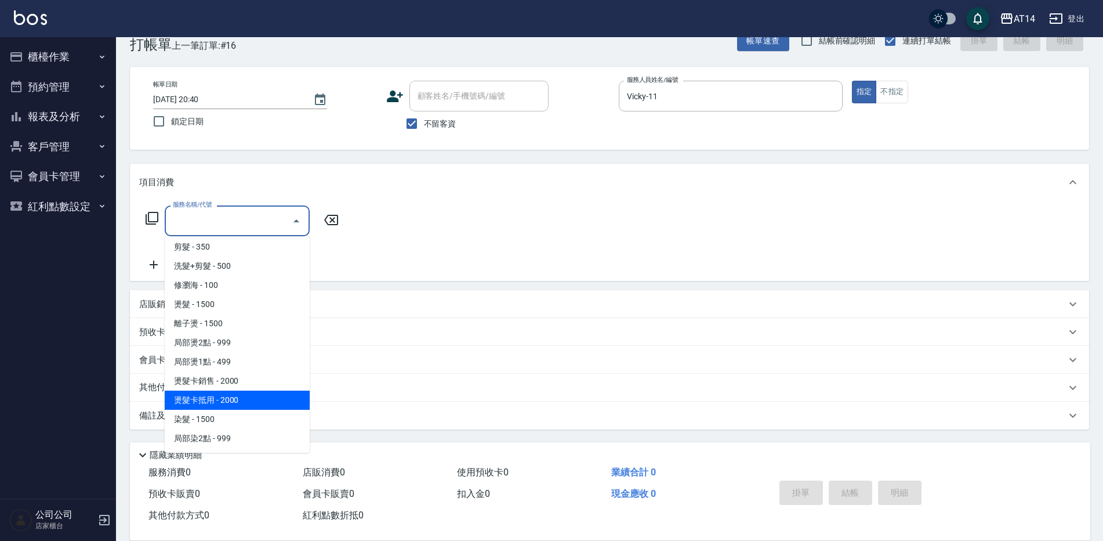
scroll to position [232, 0]
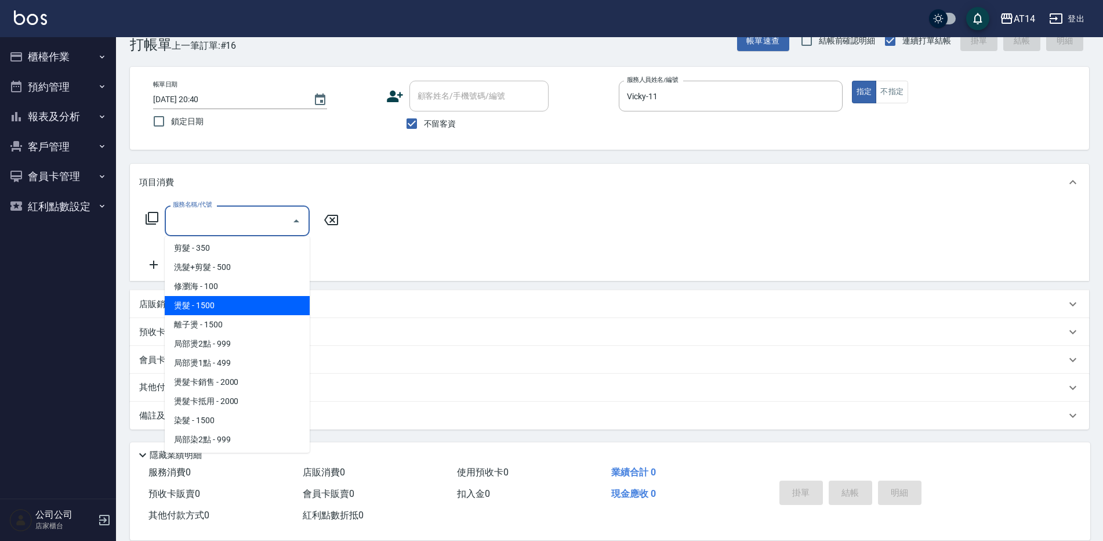
click at [224, 300] on span "燙髮 - 1500" at bounding box center [237, 305] width 145 height 19
type input "燙髮(031)"
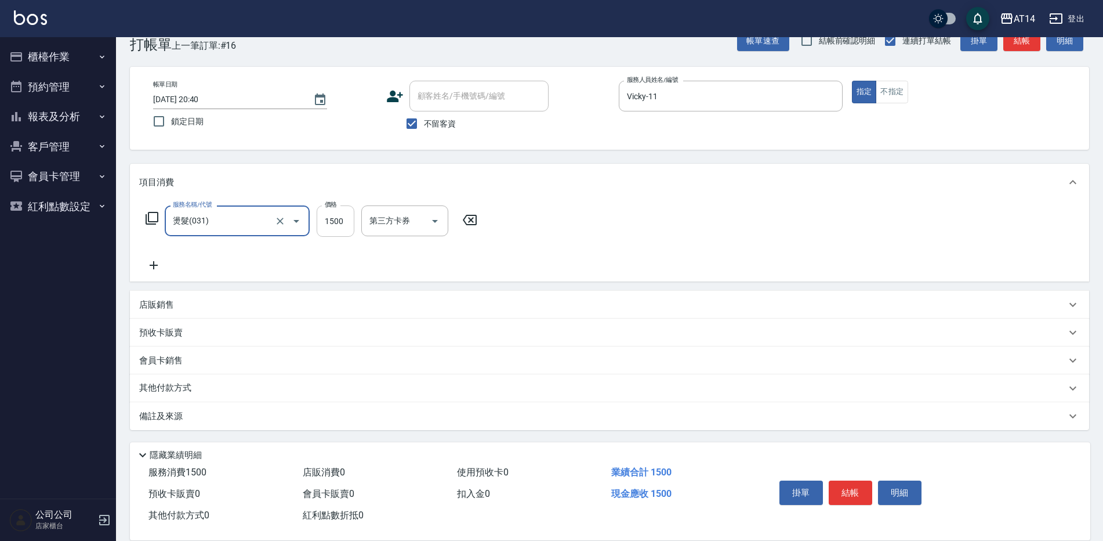
click at [332, 220] on input "1500" at bounding box center [336, 220] width 38 height 31
type input "2000"
click at [151, 264] on icon at bounding box center [153, 265] width 29 height 14
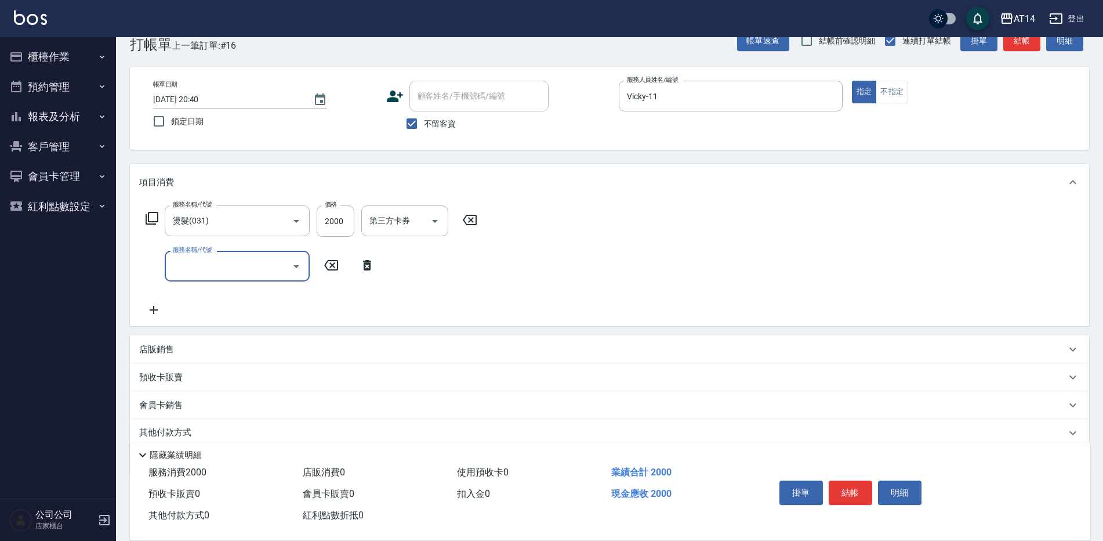
click at [193, 263] on input "服務名稱/代號" at bounding box center [228, 266] width 117 height 20
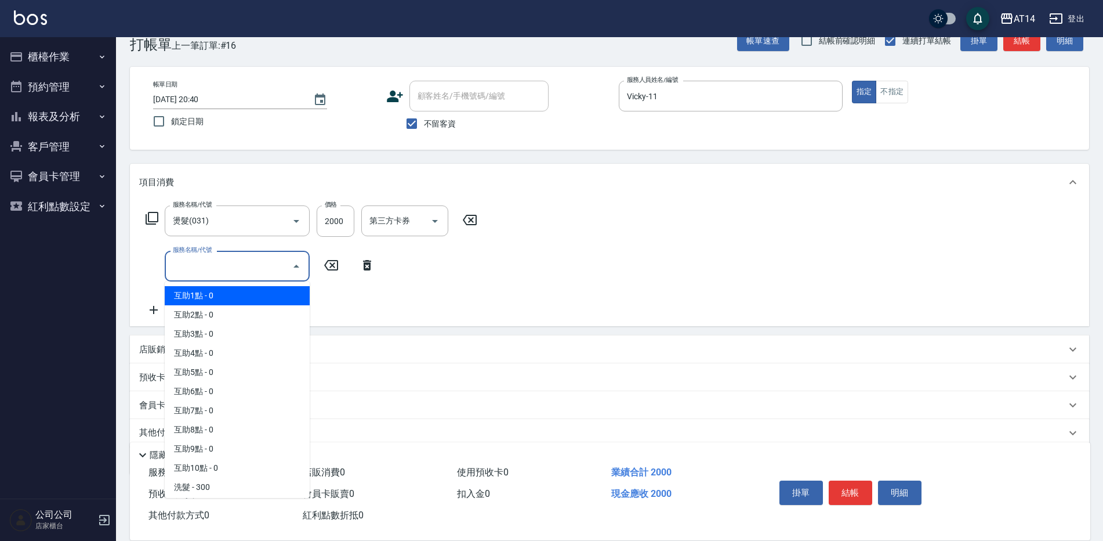
click at [217, 296] on span "互助1點 - 0" at bounding box center [237, 295] width 145 height 19
type input "互助1點(001)"
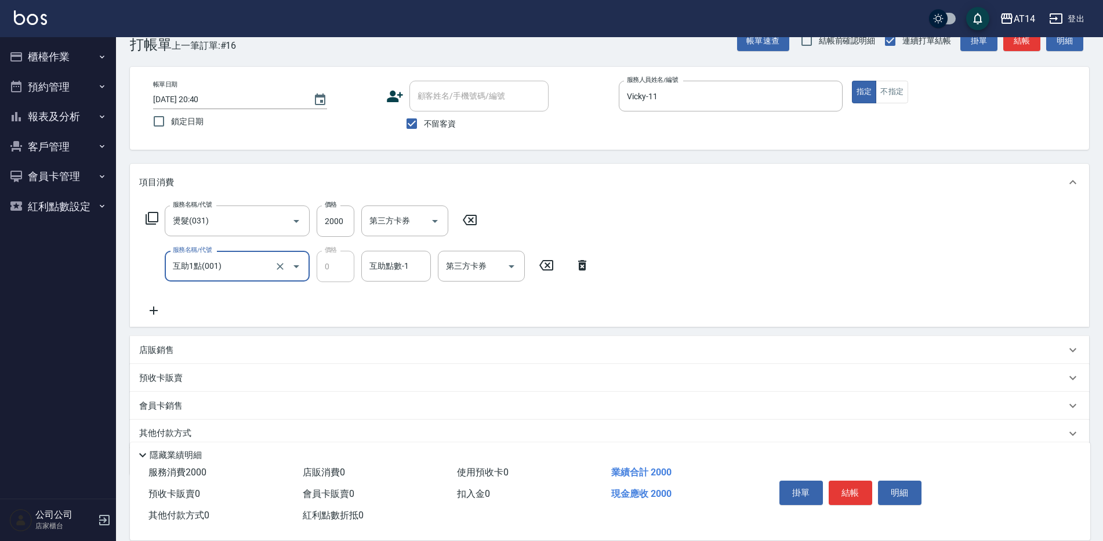
click at [373, 268] on div "互助點數-1 互助點數-1" at bounding box center [396, 266] width 70 height 31
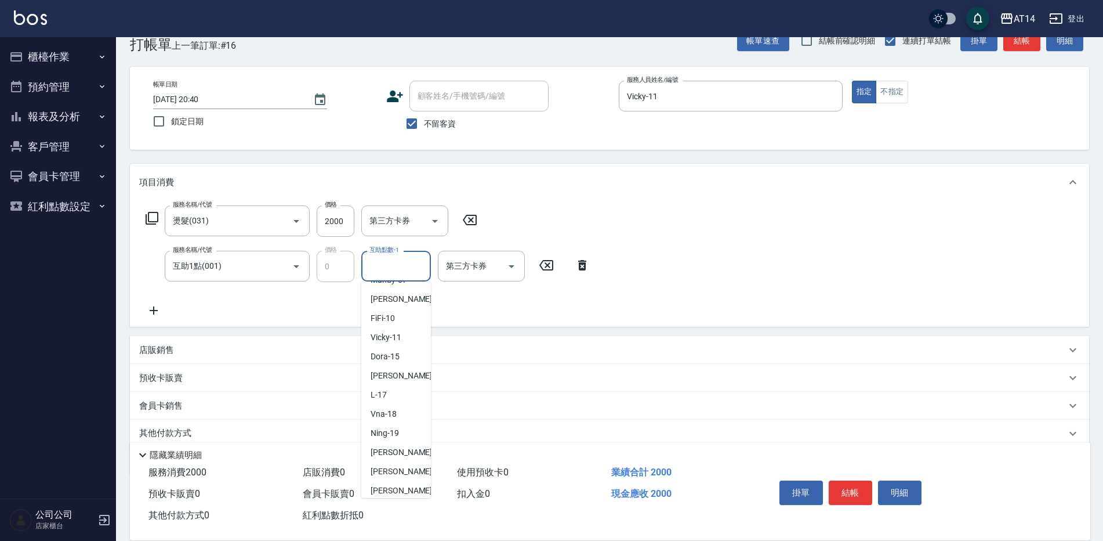
scroll to position [214, 0]
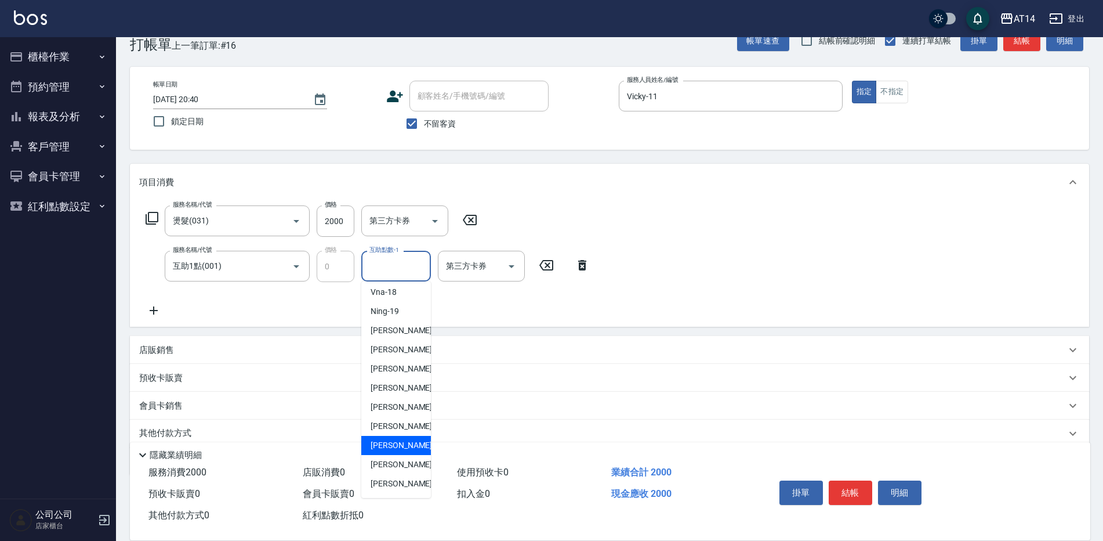
click at [400, 444] on span "蘇逸婕 -66" at bounding box center [407, 445] width 73 height 12
type input "蘇逸婕-66"
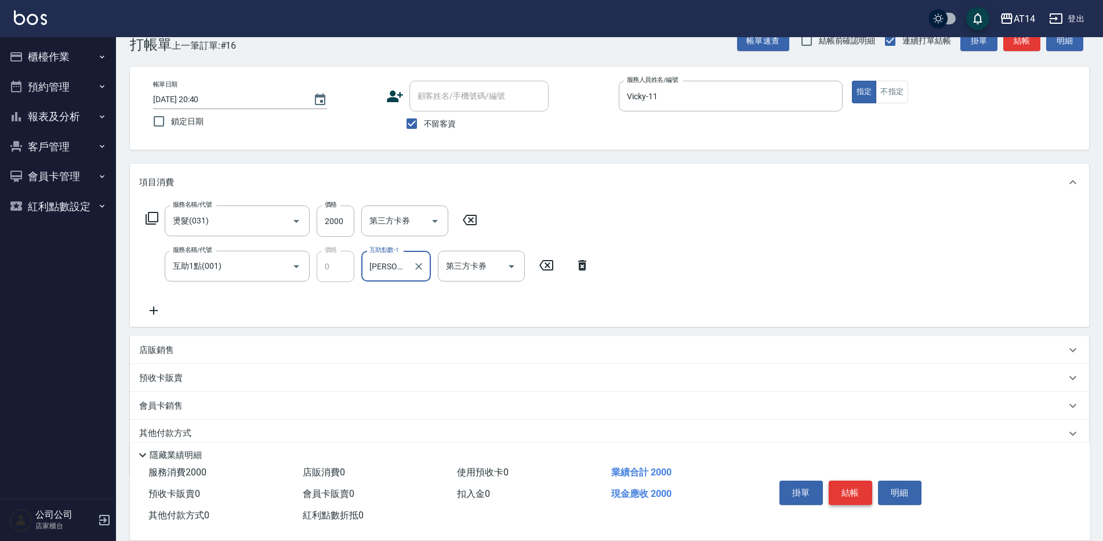
click at [850, 484] on button "結帳" at bounding box center [851, 492] width 44 height 24
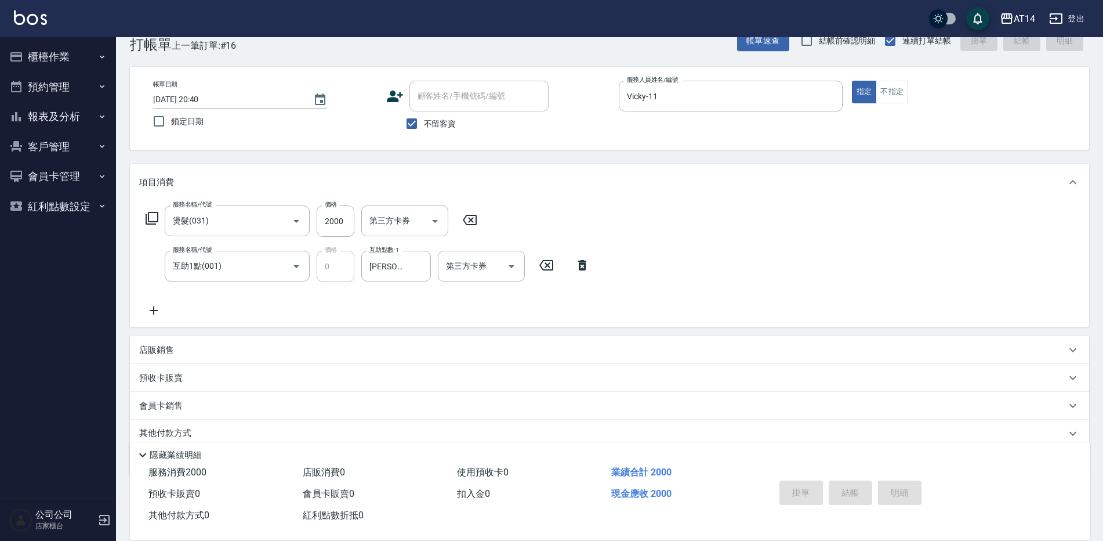
type input "2025/09/10 20:41"
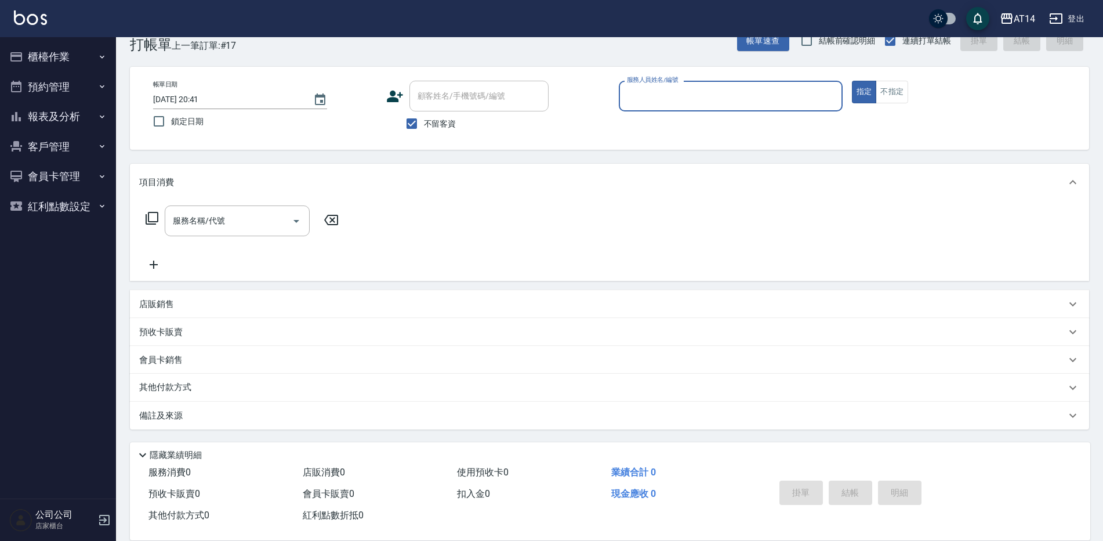
click at [636, 96] on input "服務人員姓名/編號" at bounding box center [730, 96] width 213 height 20
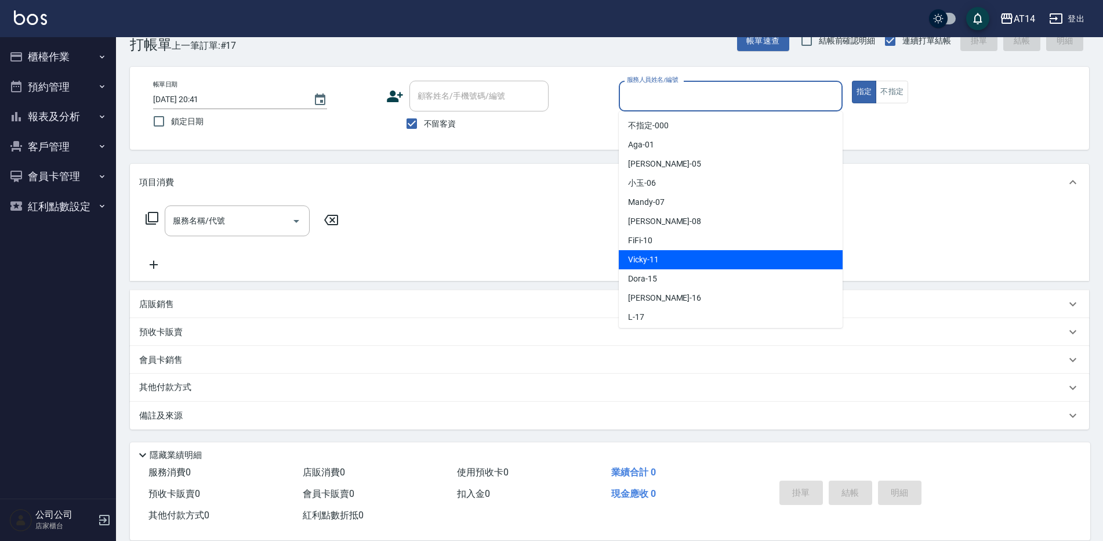
click at [671, 256] on div "Vicky -11" at bounding box center [731, 259] width 224 height 19
type input "Vicky-11"
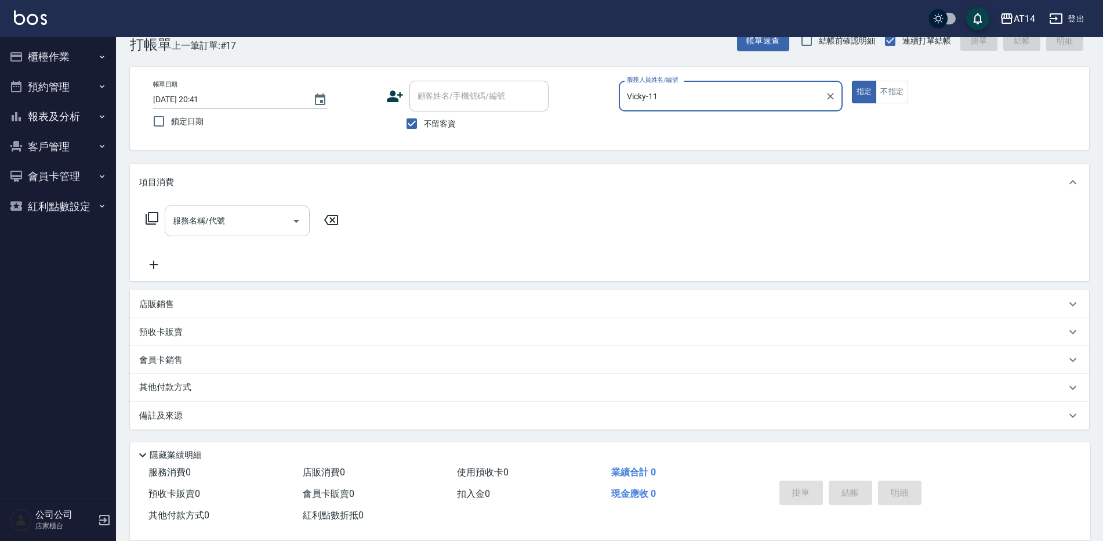
click at [252, 229] on input "服務名稱/代號" at bounding box center [228, 221] width 117 height 20
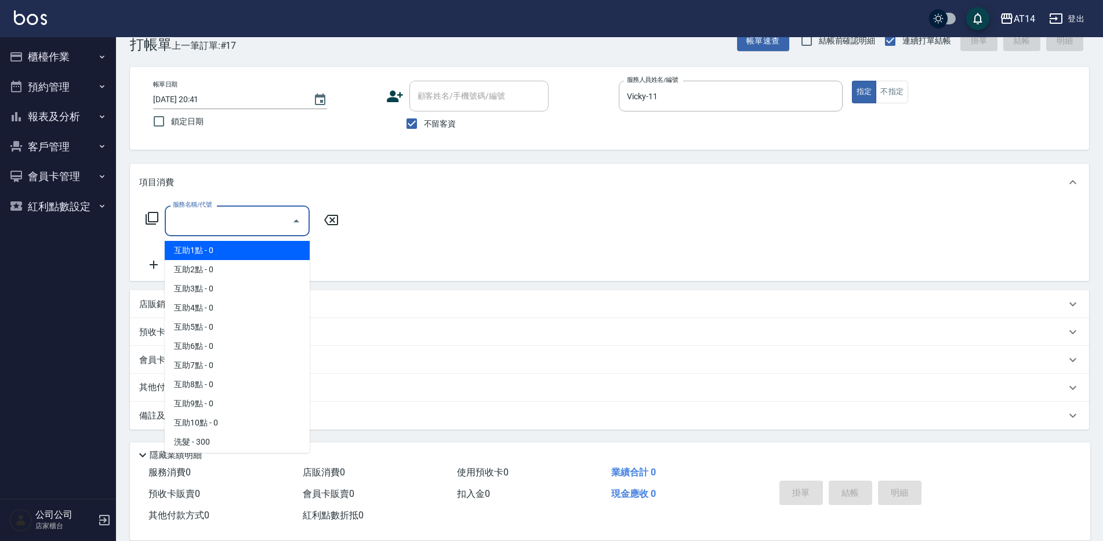
click at [242, 254] on span "互助1點 - 0" at bounding box center [237, 250] width 145 height 19
type input "互助1點(001)"
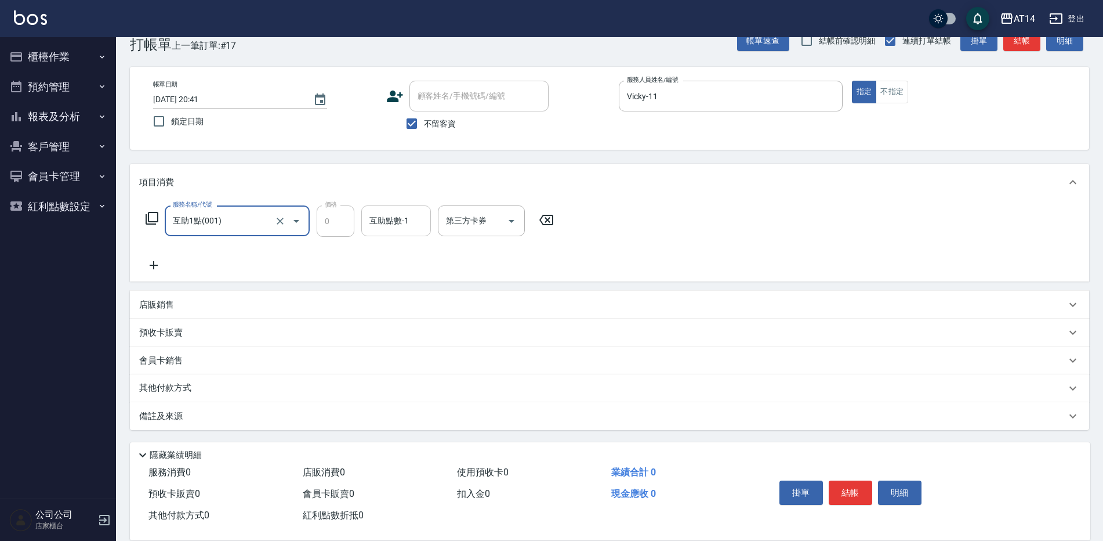
click at [386, 223] on input "互助點數-1" at bounding box center [396, 221] width 59 height 20
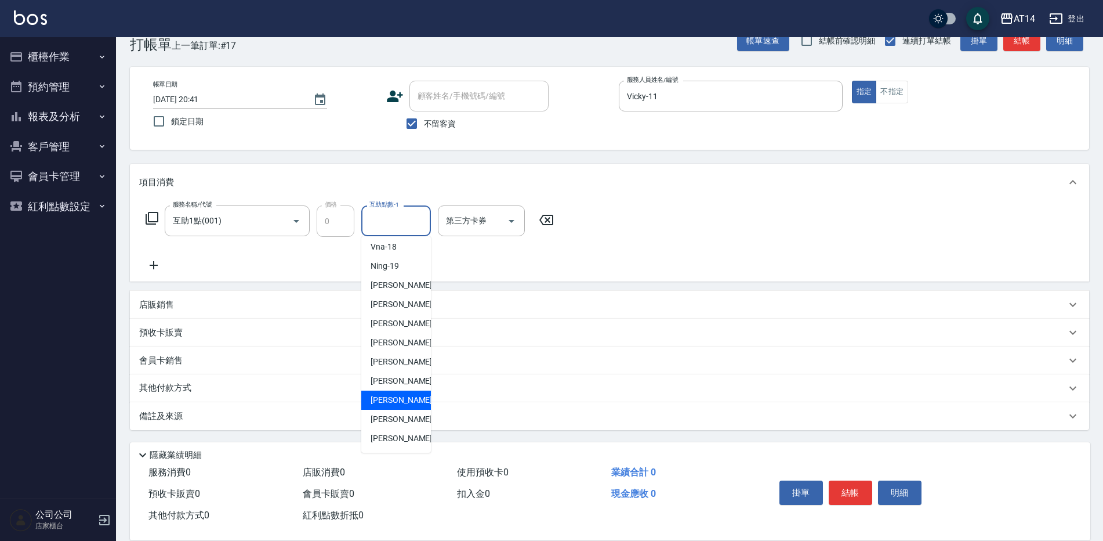
click at [404, 398] on span "蘇逸婕 -66" at bounding box center [407, 400] width 73 height 12
type input "蘇逸婕-66"
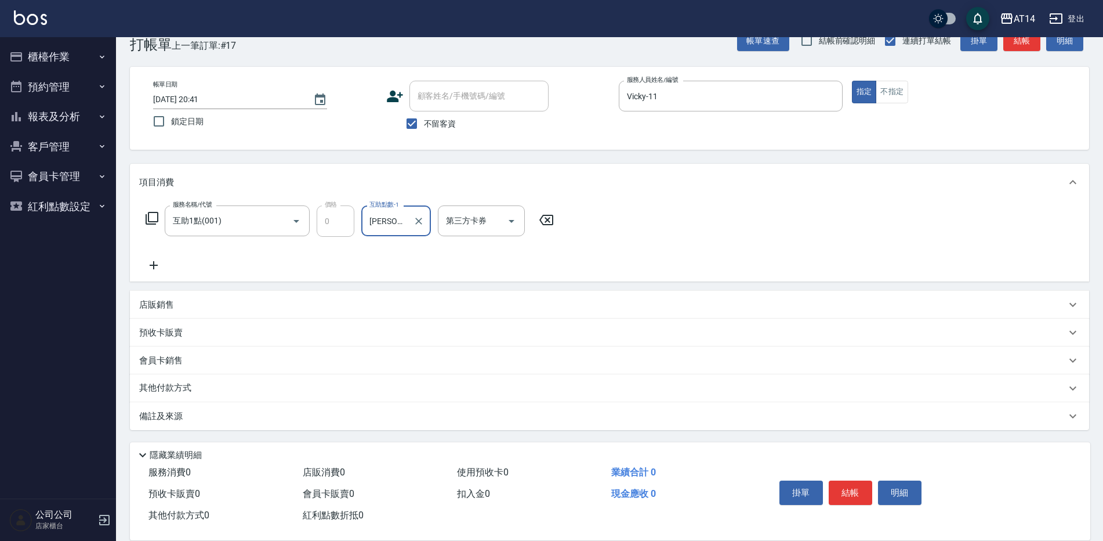
click at [153, 271] on icon at bounding box center [153, 265] width 29 height 14
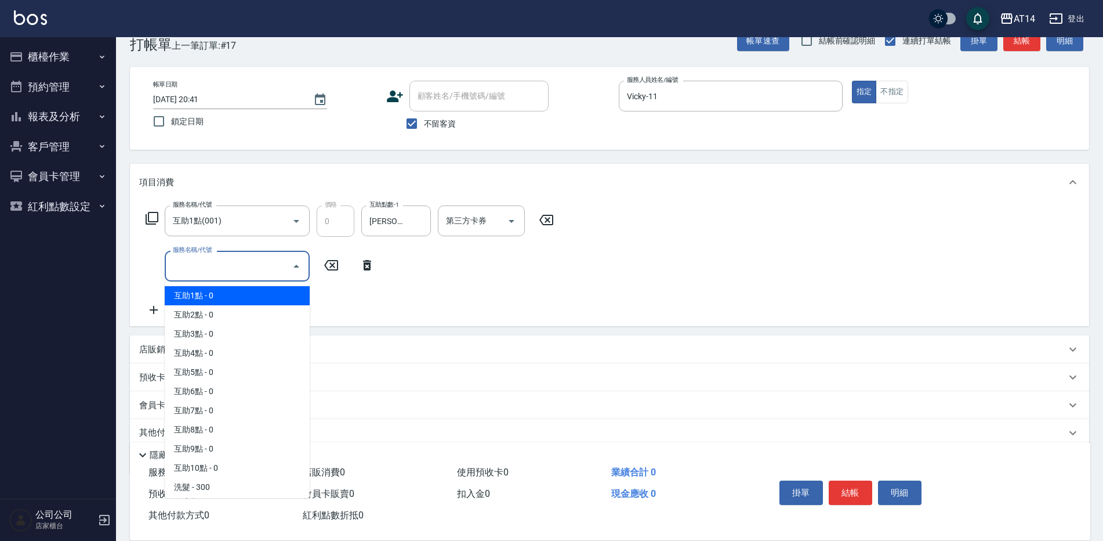
click at [183, 264] on input "服務名稱/代號" at bounding box center [228, 266] width 117 height 20
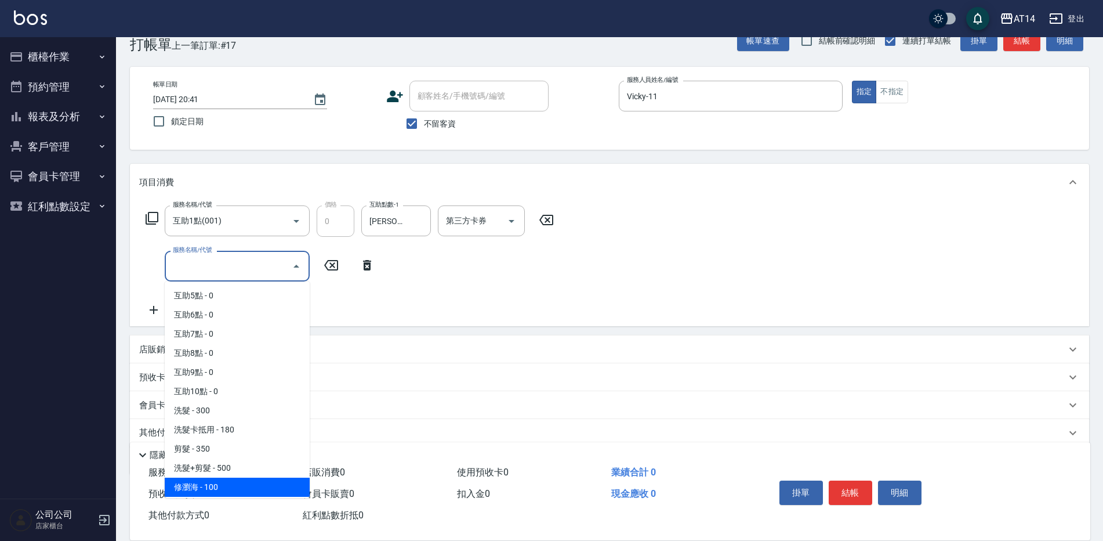
scroll to position [174, 0]
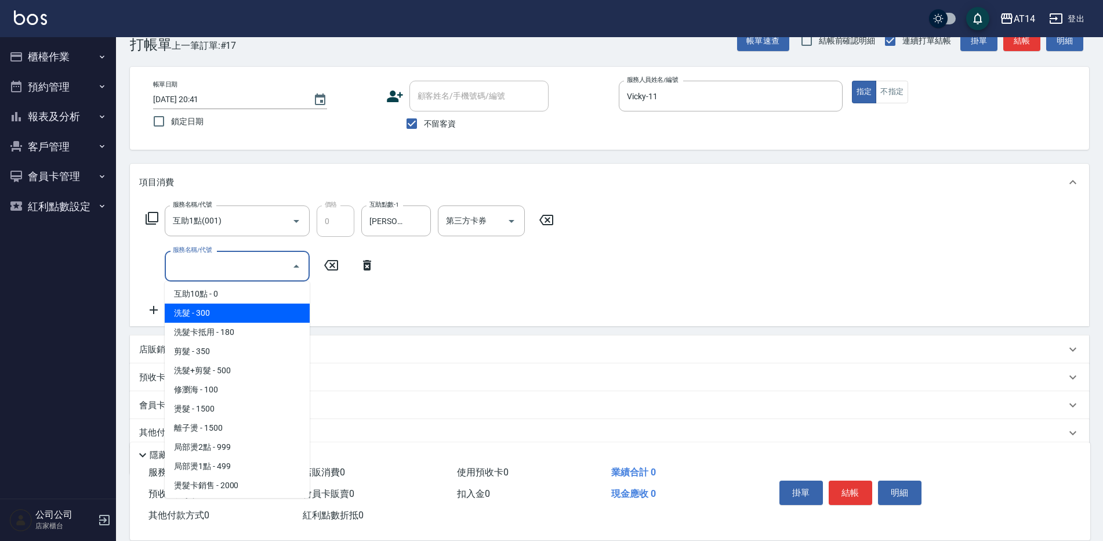
click at [231, 320] on span "洗髮 - 300" at bounding box center [237, 312] width 145 height 19
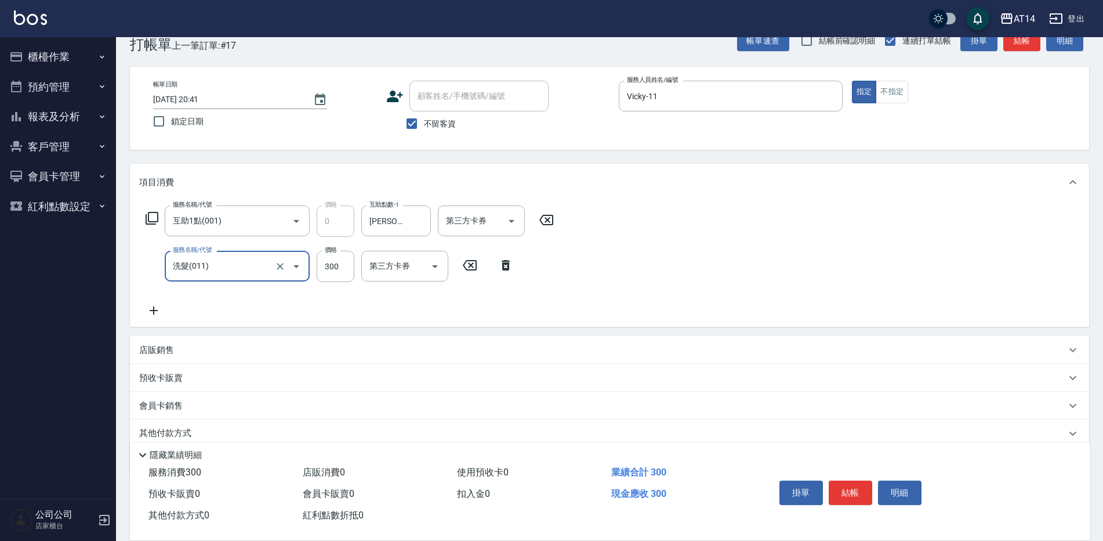
type input "洗髮(011)"
click at [851, 480] on button "結帳" at bounding box center [851, 492] width 44 height 24
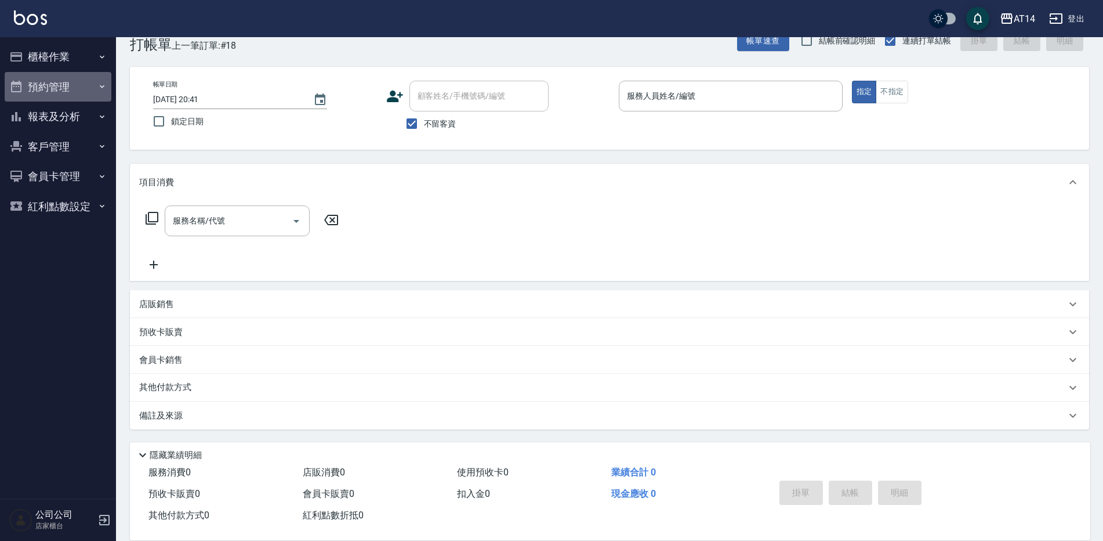
click at [38, 86] on button "預約管理" at bounding box center [58, 87] width 107 height 30
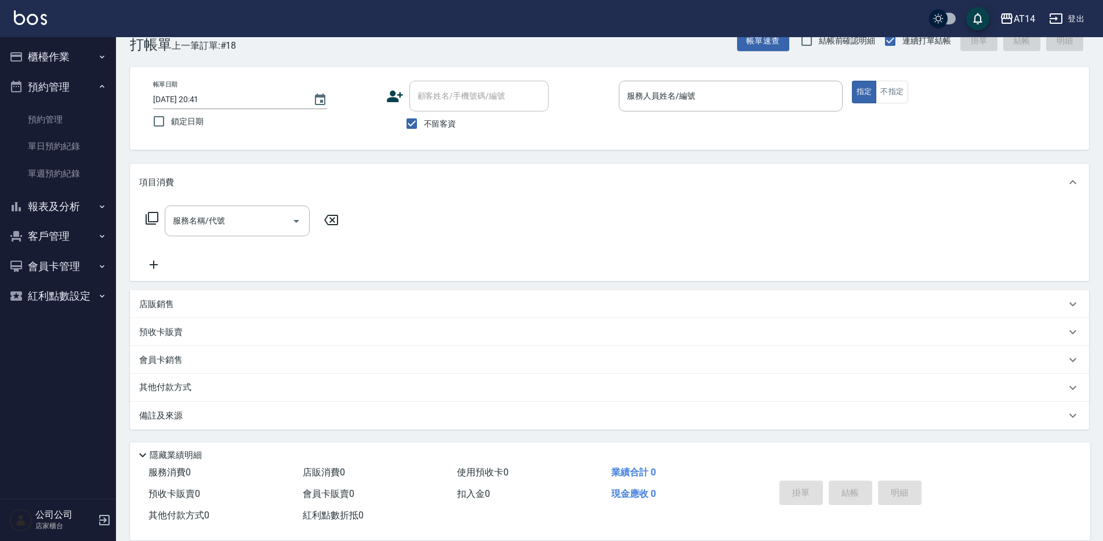
click at [66, 53] on button "櫃檯作業" at bounding box center [58, 57] width 107 height 30
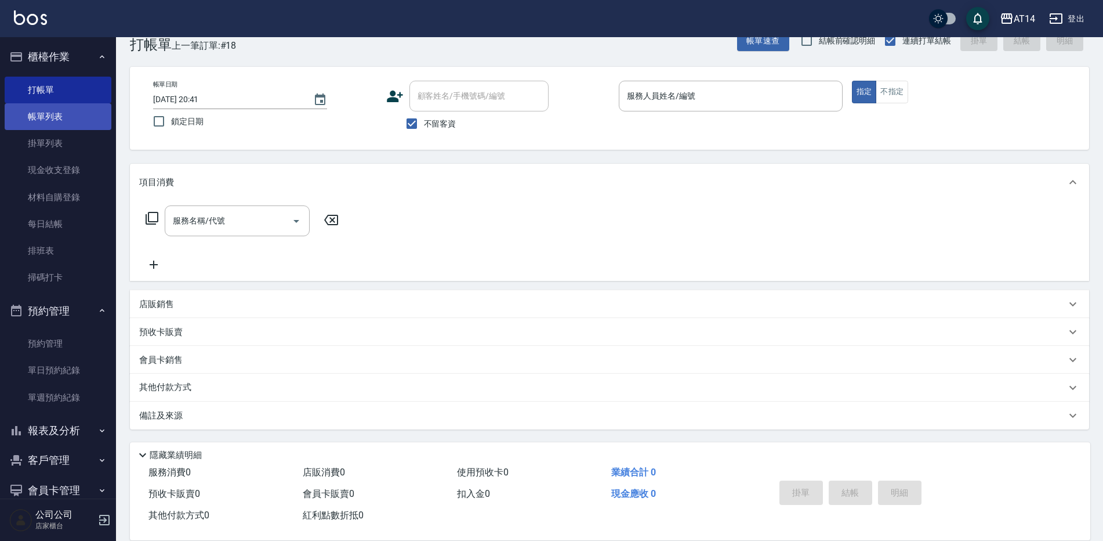
click at [61, 120] on link "帳單列表" at bounding box center [58, 116] width 107 height 27
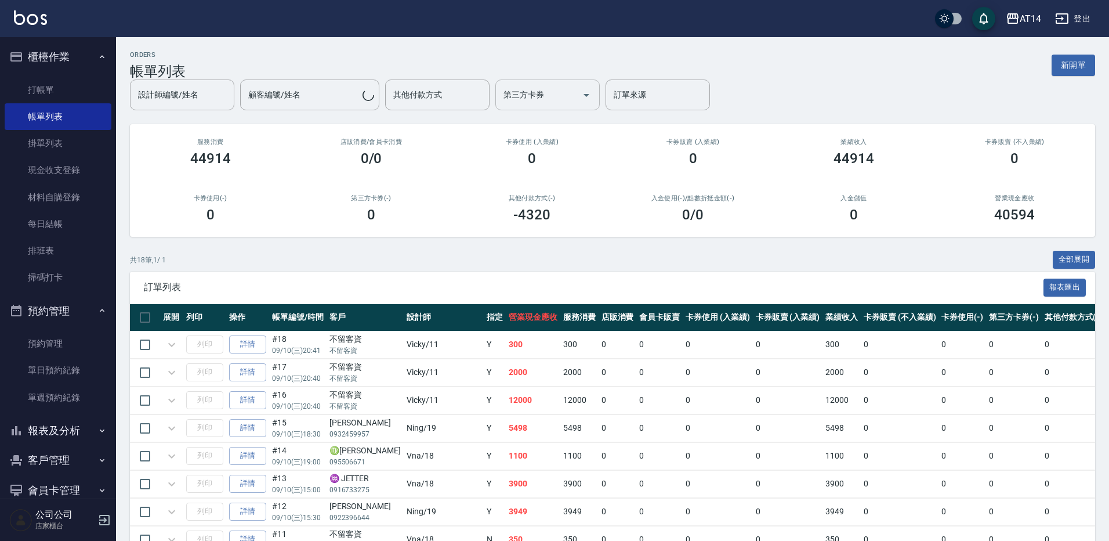
click at [543, 99] on div "設計師編號/姓名 設計師編號/姓名 顧客編號/姓名 顧客編號/姓名 其他付款方式 其他付款方式 第三方卡券 第三方卡券 訂單來源 訂單來源" at bounding box center [420, 94] width 580 height 31
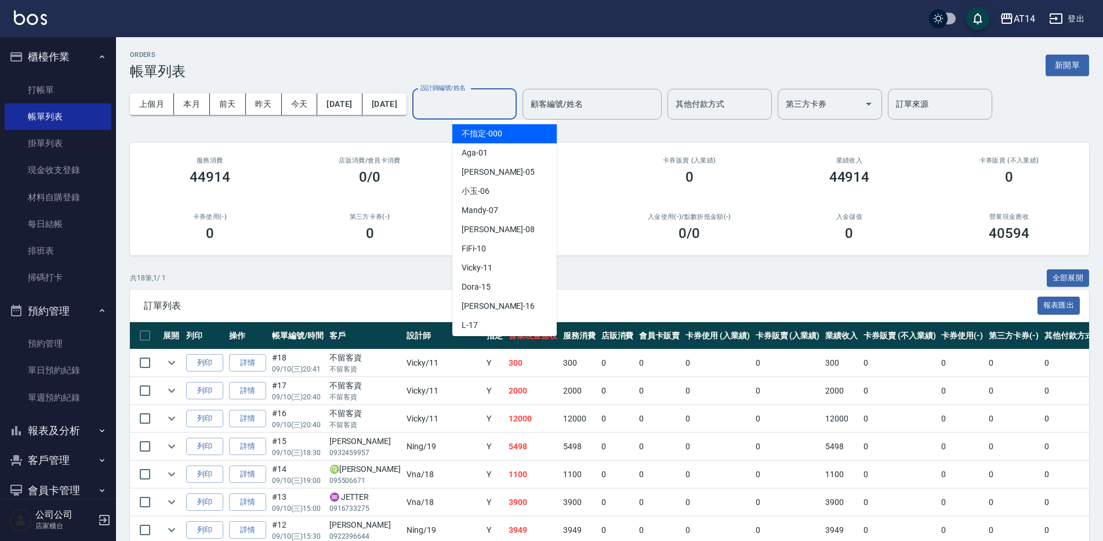
click at [482, 109] on input "設計師編號/姓名" at bounding box center [465, 104] width 94 height 20
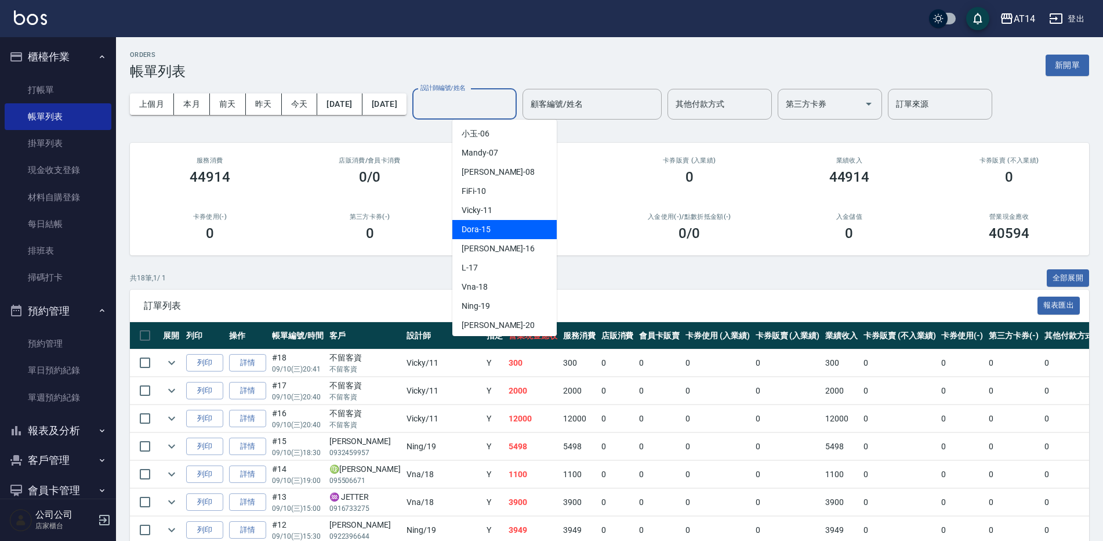
scroll to position [174, 0]
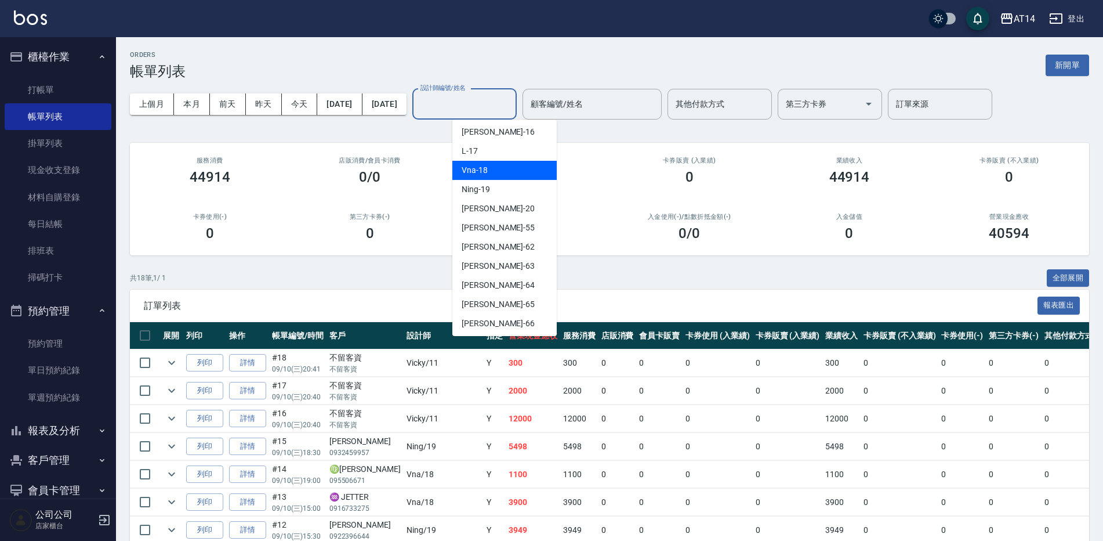
click at [497, 162] on div "Vna -18" at bounding box center [504, 170] width 104 height 19
type input "Vna-18"
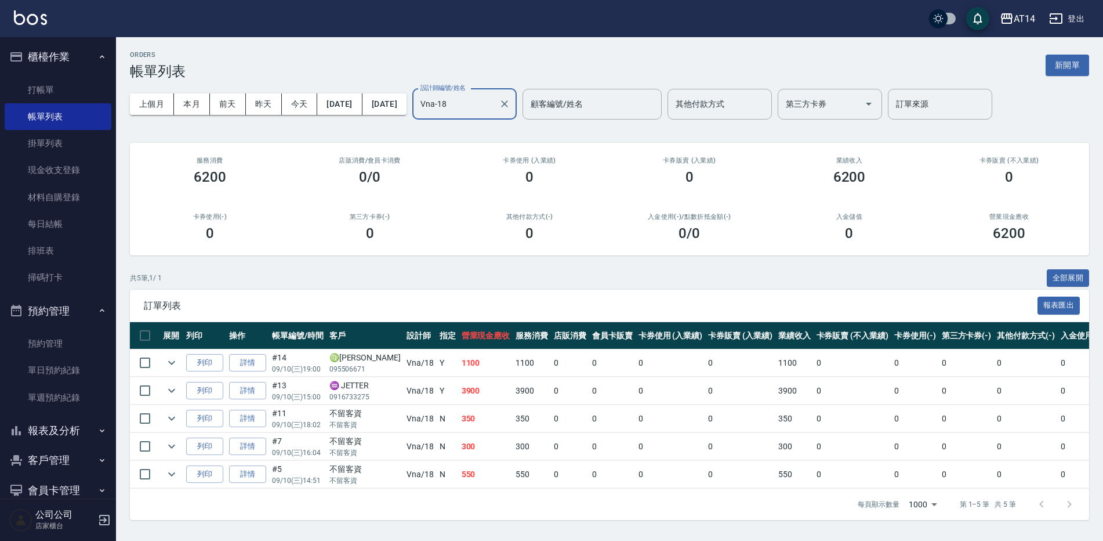
scroll to position [2, 0]
click at [77, 433] on button "報表及分析" at bounding box center [58, 430] width 107 height 30
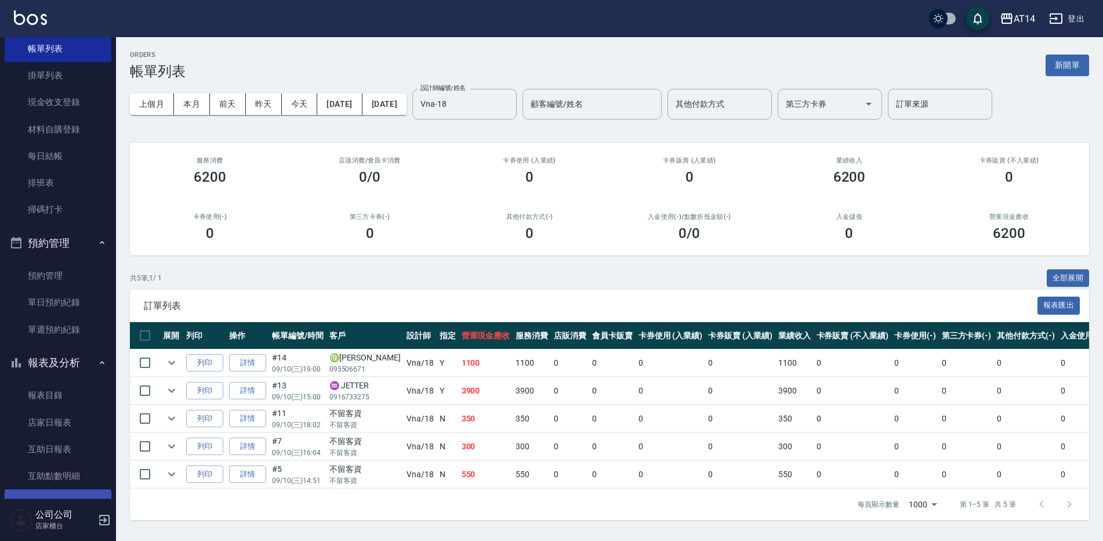
scroll to position [174, 0]
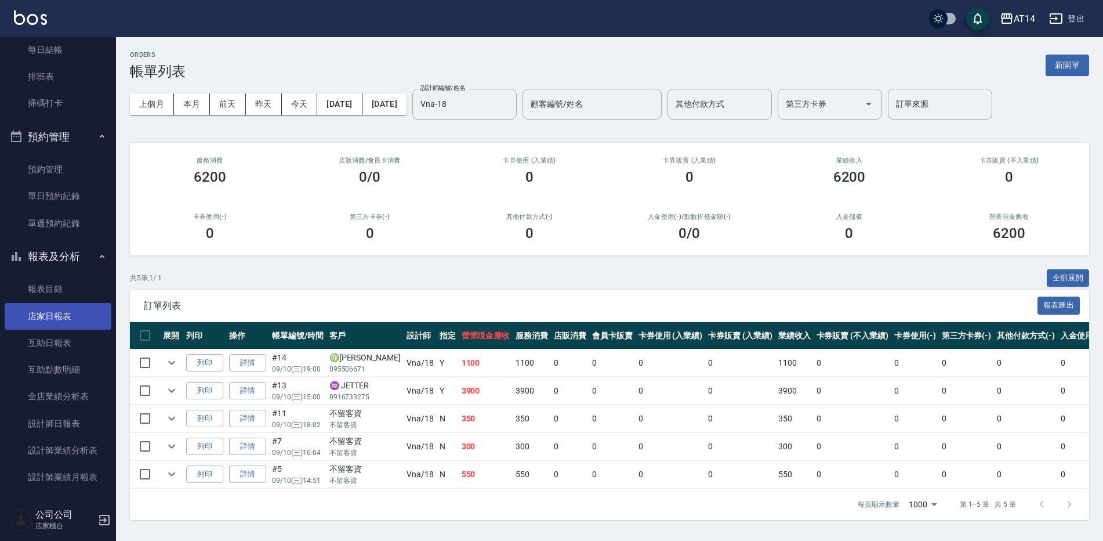
click at [61, 322] on link "店家日報表" at bounding box center [58, 316] width 107 height 27
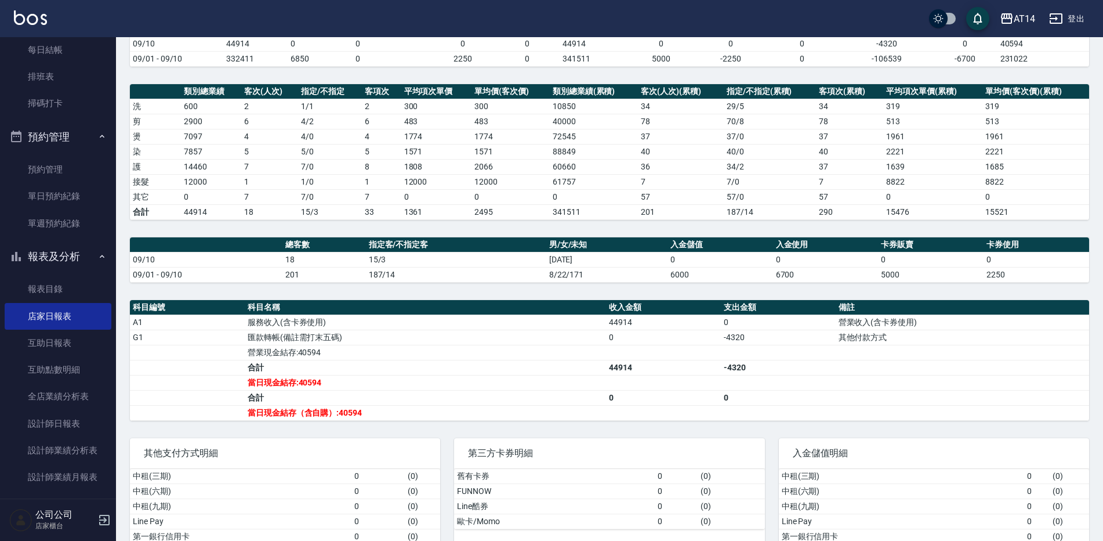
scroll to position [174, 0]
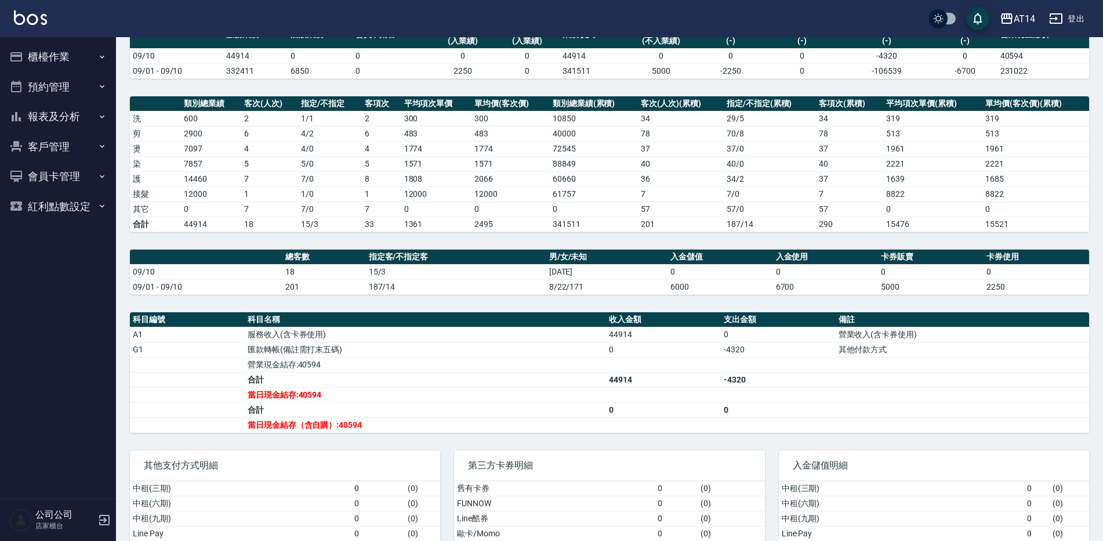
scroll to position [116, 0]
